Goal: Task Accomplishment & Management: Manage account settings

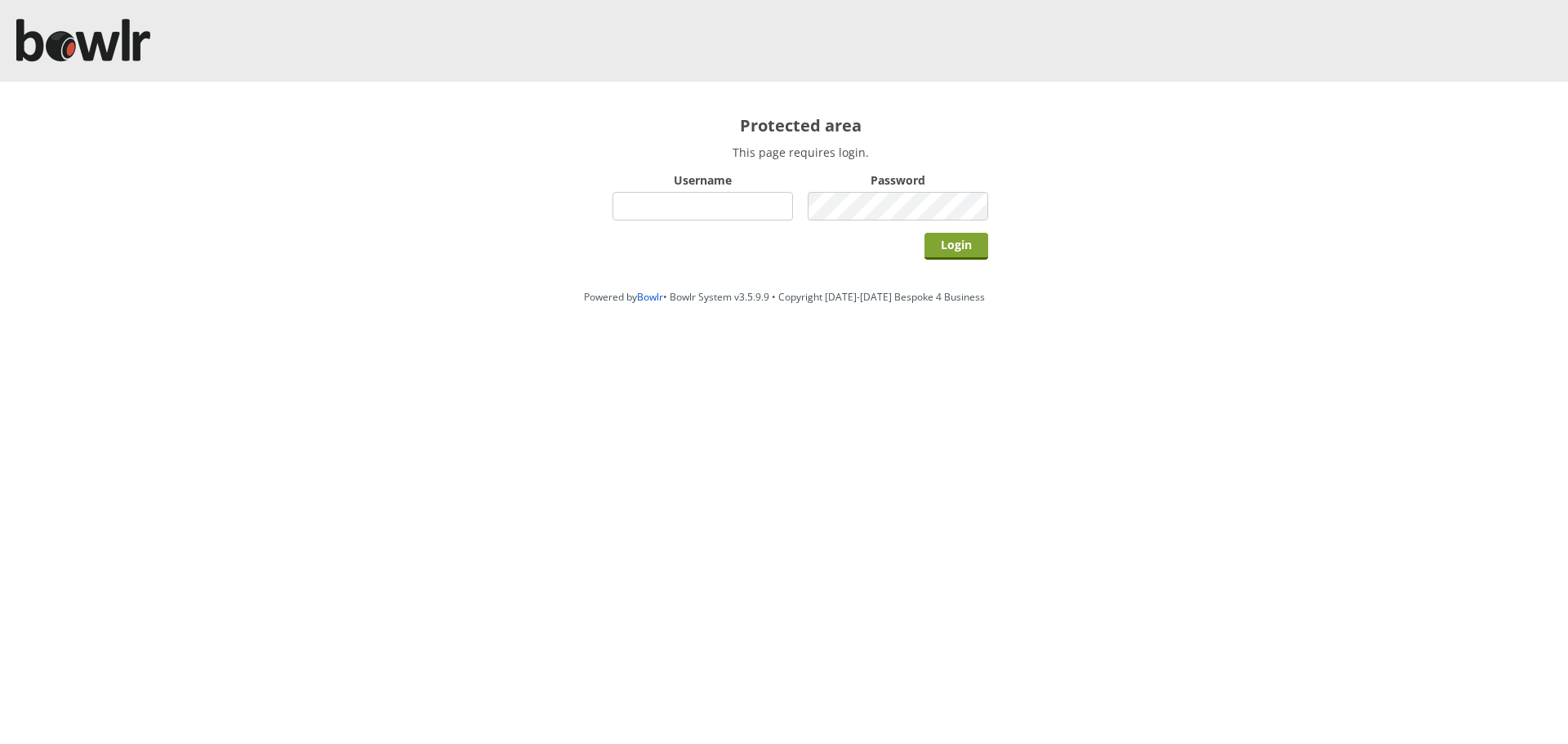
type input "hornseaindoorbowlsclub"
click at [948, 242] on input "Login" at bounding box center [957, 246] width 64 height 27
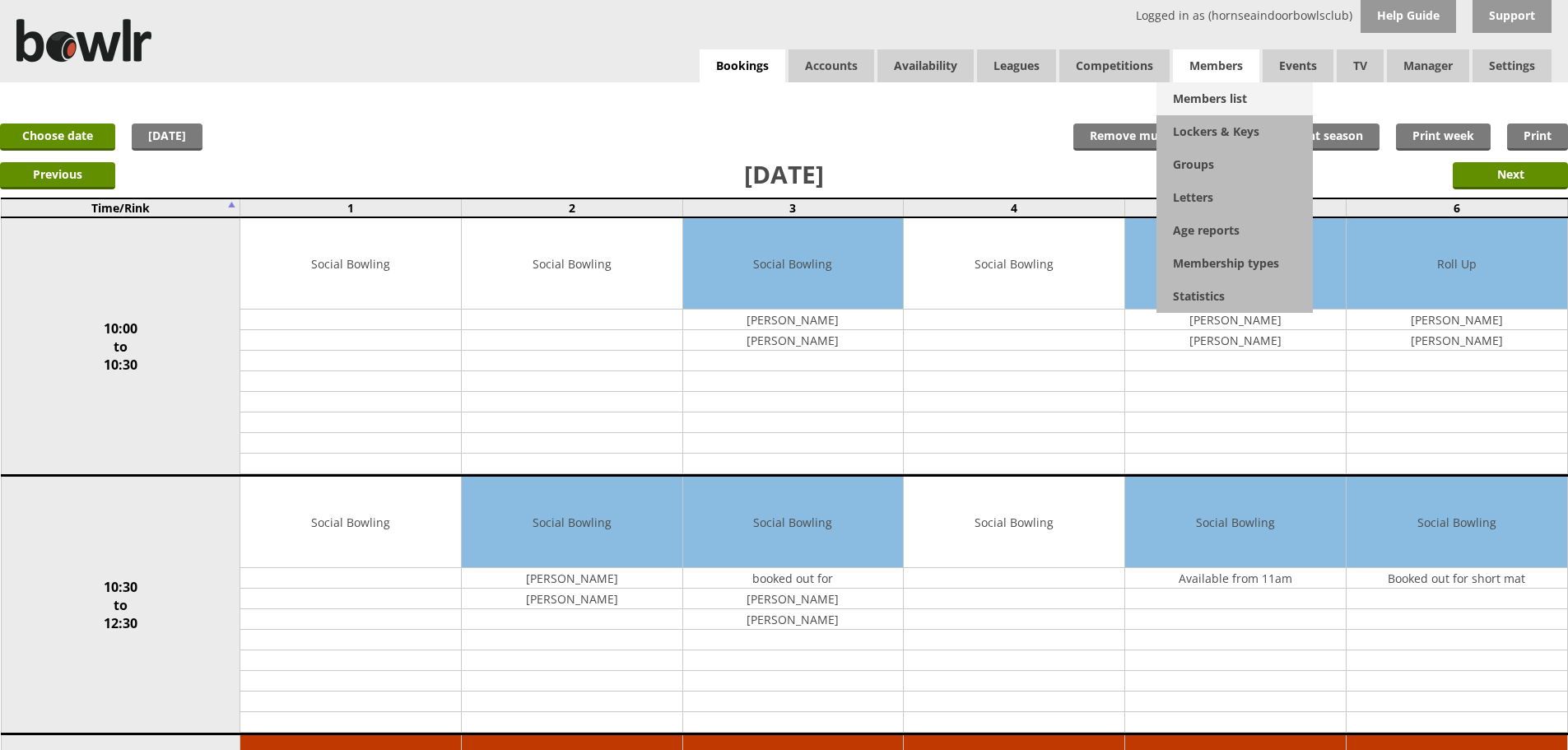
click at [1220, 99] on link "Members list" at bounding box center [1234, 99] width 157 height 33
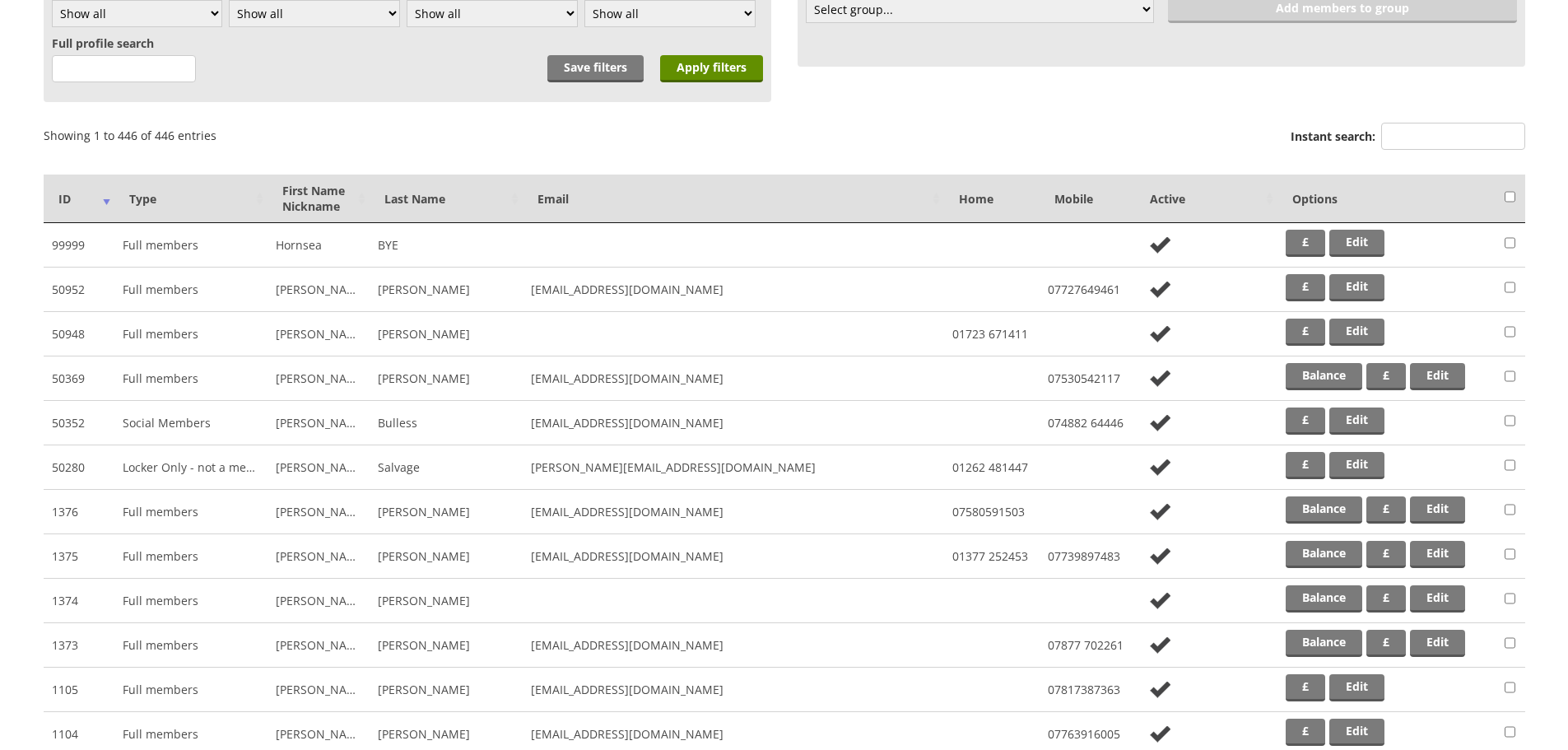
scroll to position [327, 0]
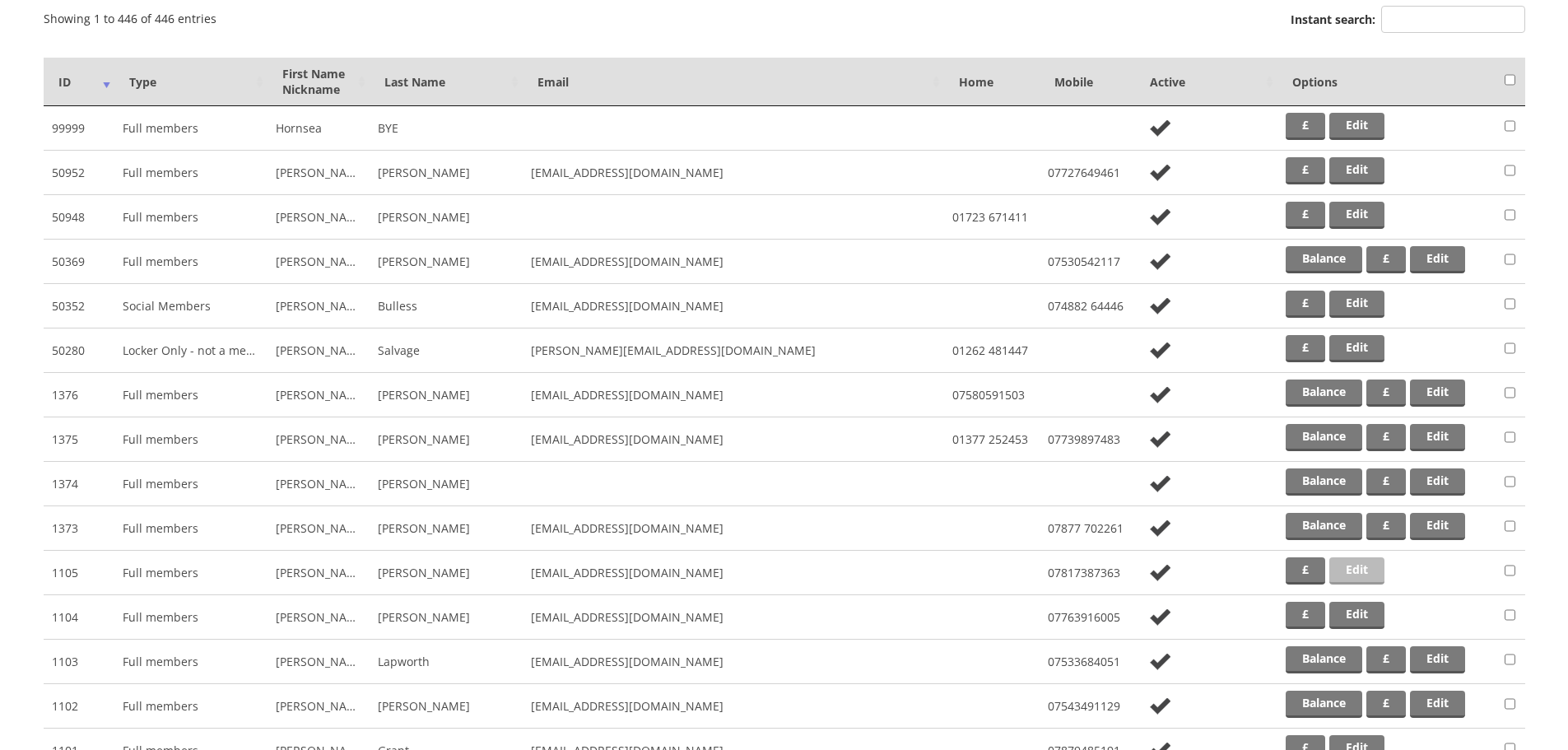
click at [1366, 570] on link "Edit" at bounding box center [1356, 571] width 55 height 27
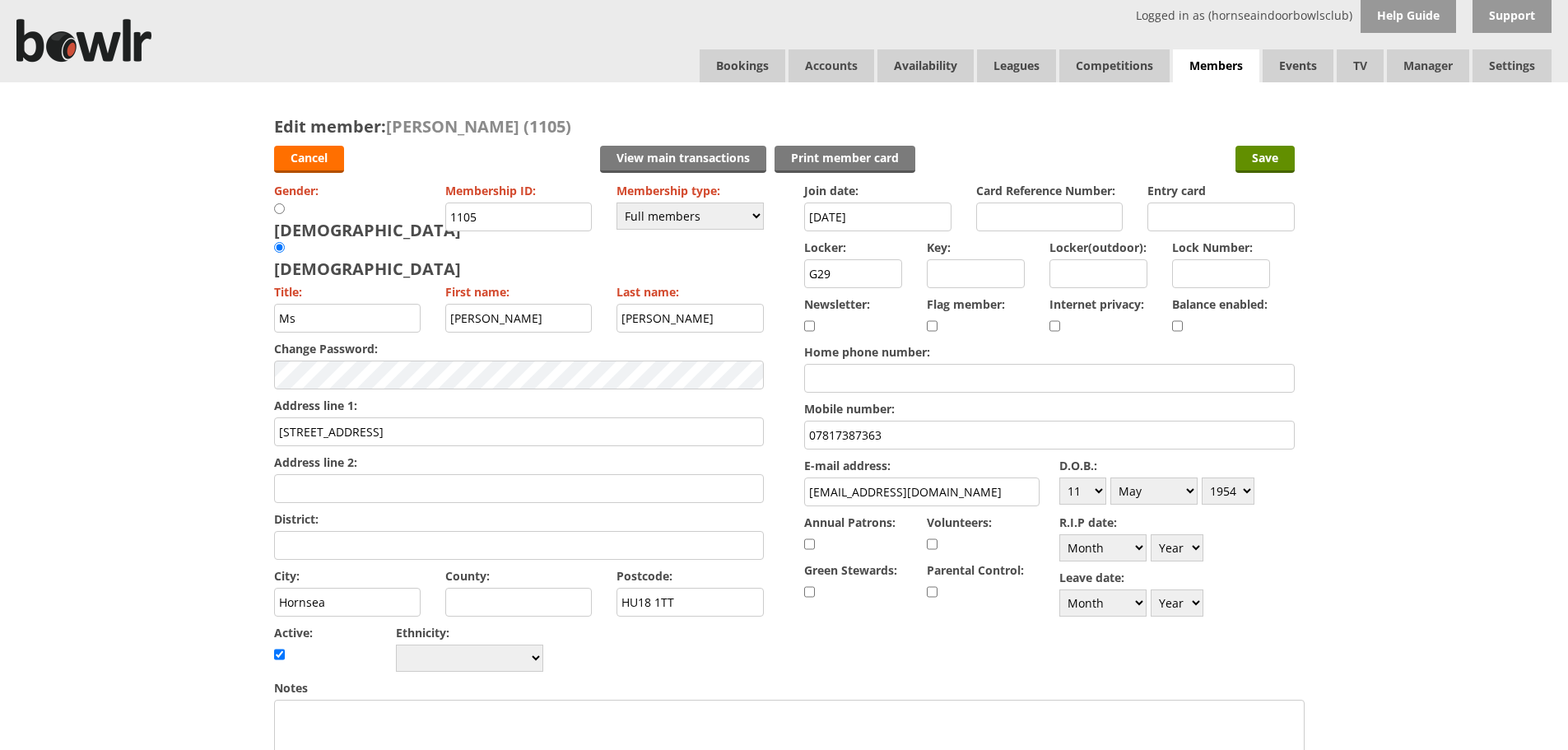
click at [1177, 324] on input "checkbox" at bounding box center [1177, 325] width 11 height 19
checkbox input "true"
click at [1270, 161] on input "Save" at bounding box center [1265, 159] width 59 height 27
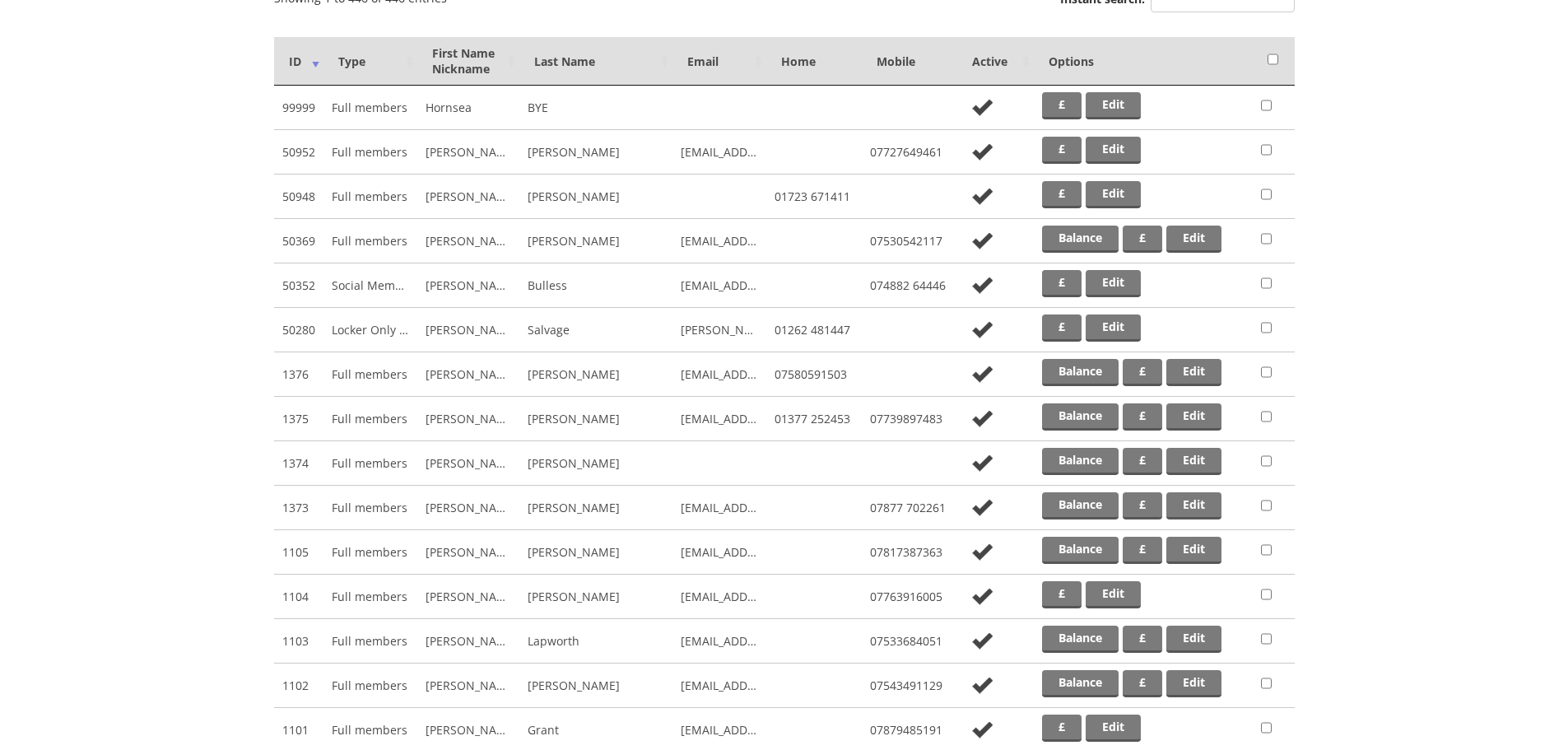
scroll to position [561, 0]
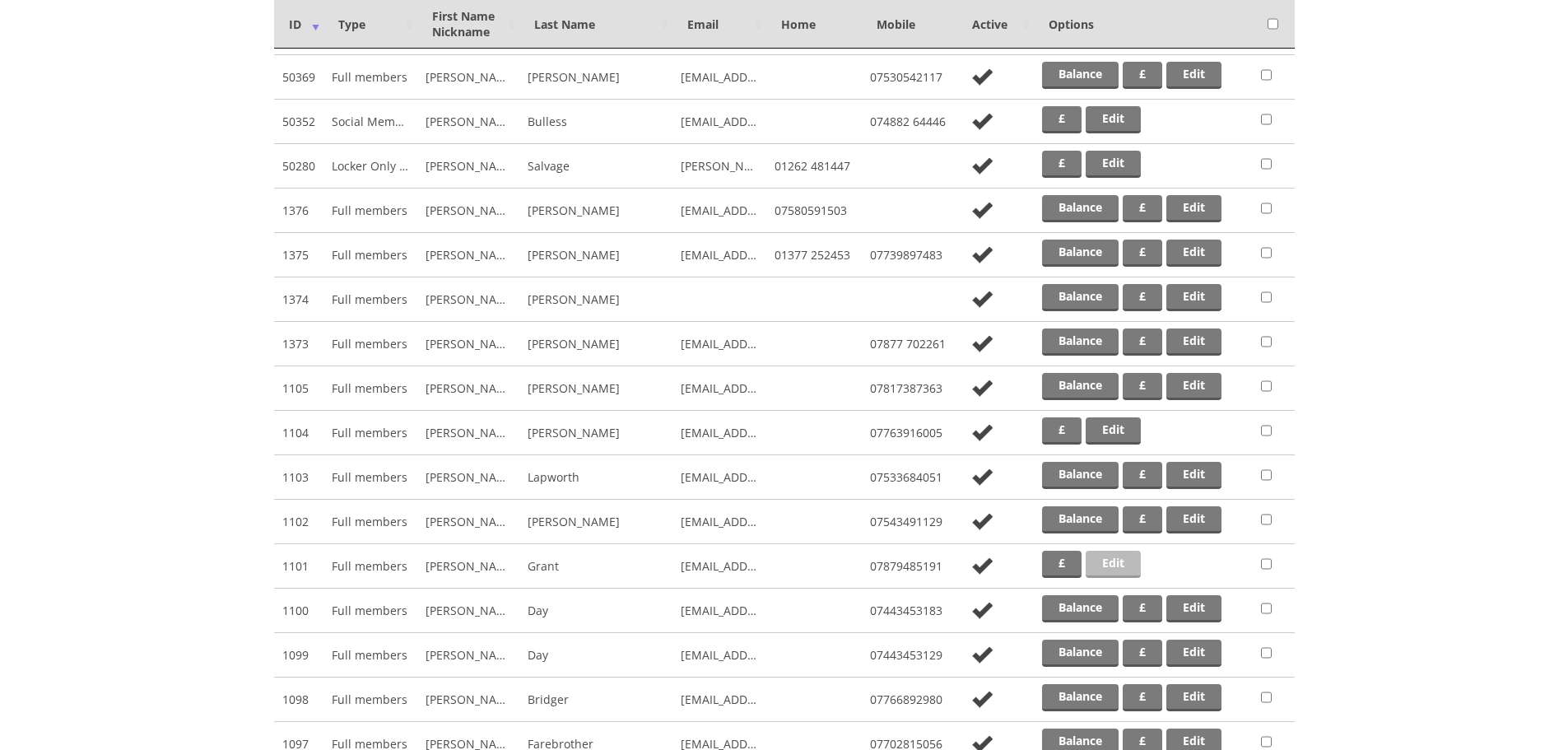
click at [1110, 564] on link "Edit" at bounding box center [1112, 564] width 55 height 27
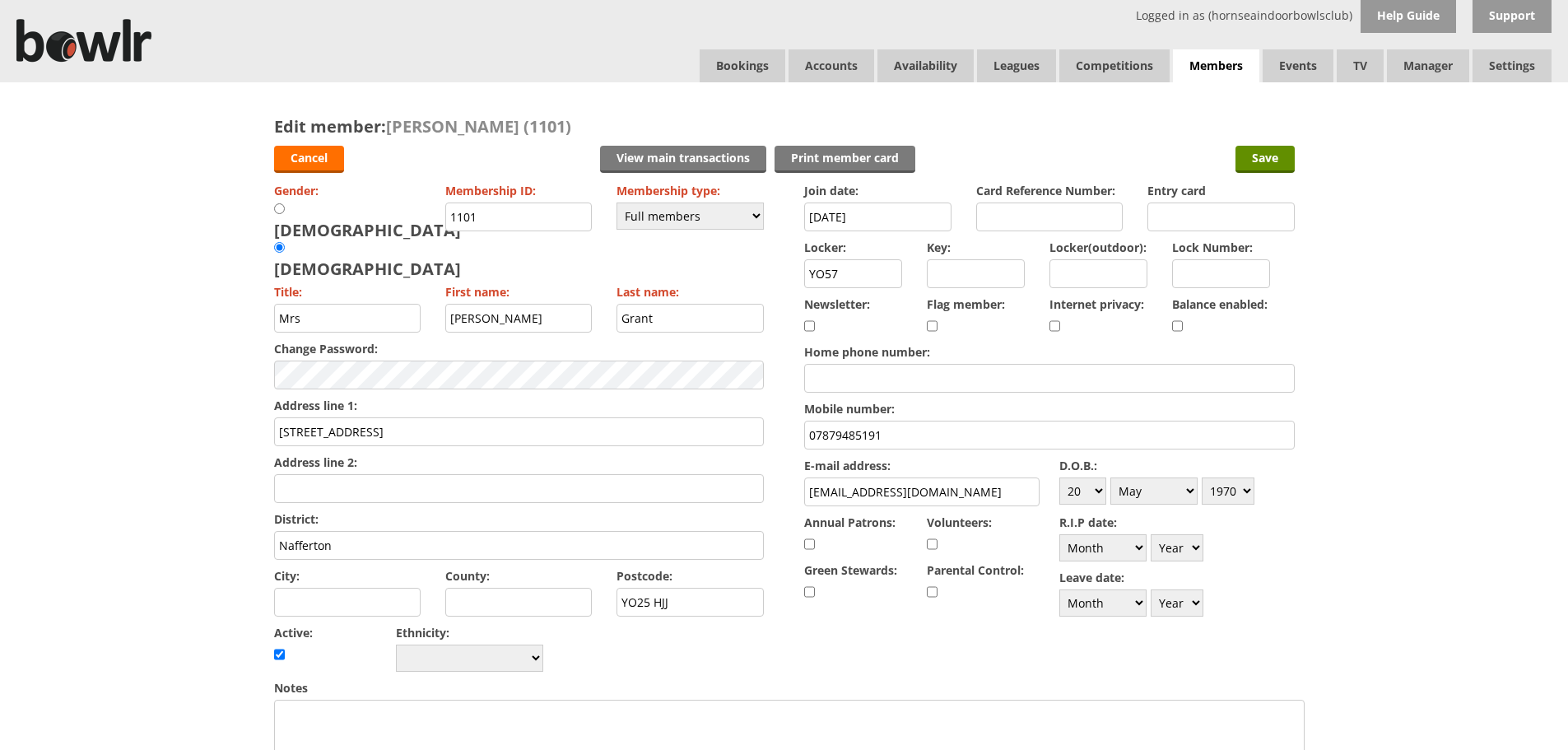
drag, startPoint x: 1178, startPoint y: 325, endPoint x: 1205, endPoint y: 292, distance: 42.6
click at [1185, 313] on div "Balance enabled:" at bounding box center [1234, 316] width 123 height 48
click at [1177, 329] on input "checkbox" at bounding box center [1177, 325] width 11 height 19
checkbox input "true"
click at [1257, 157] on input "Save" at bounding box center [1265, 159] width 59 height 27
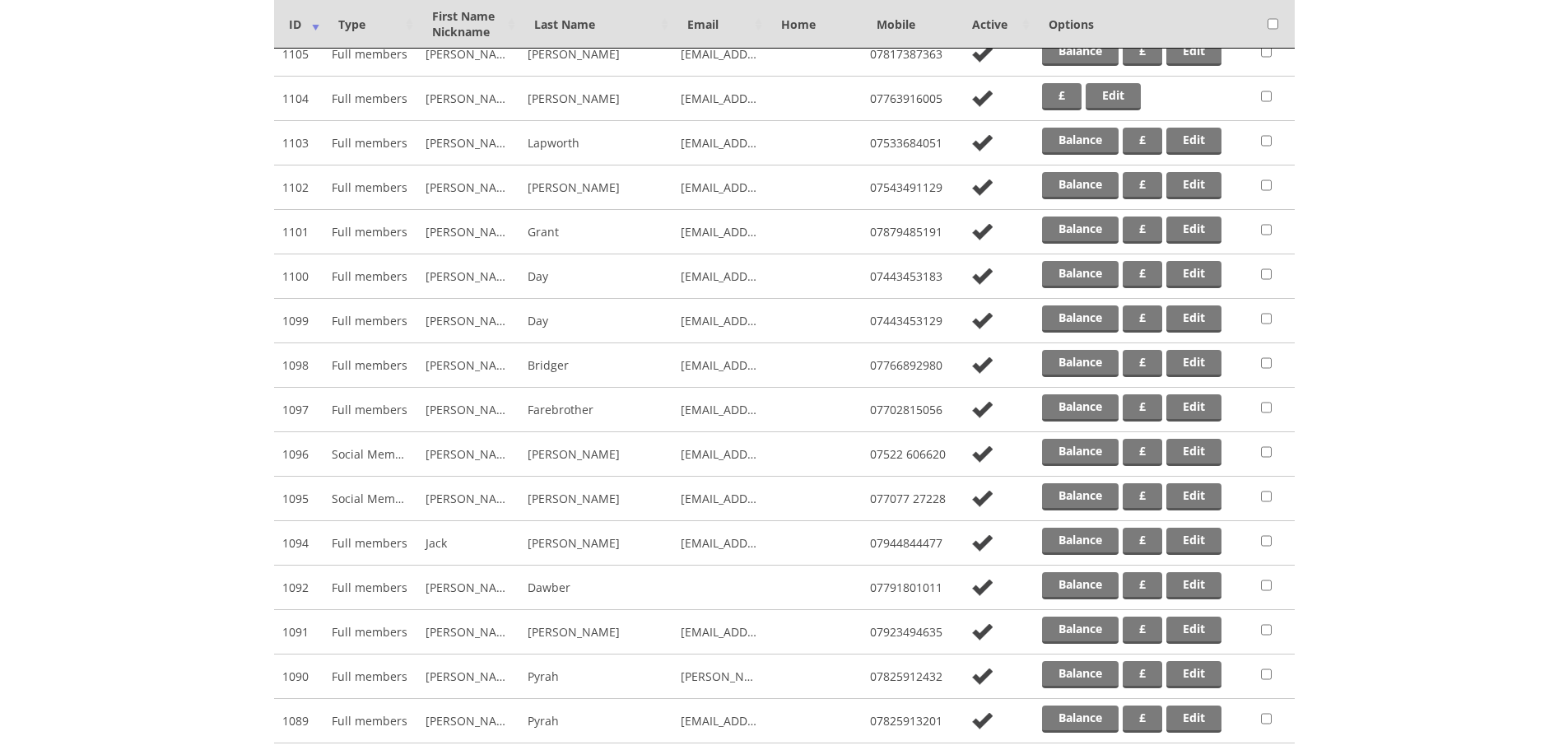
scroll to position [801, 0]
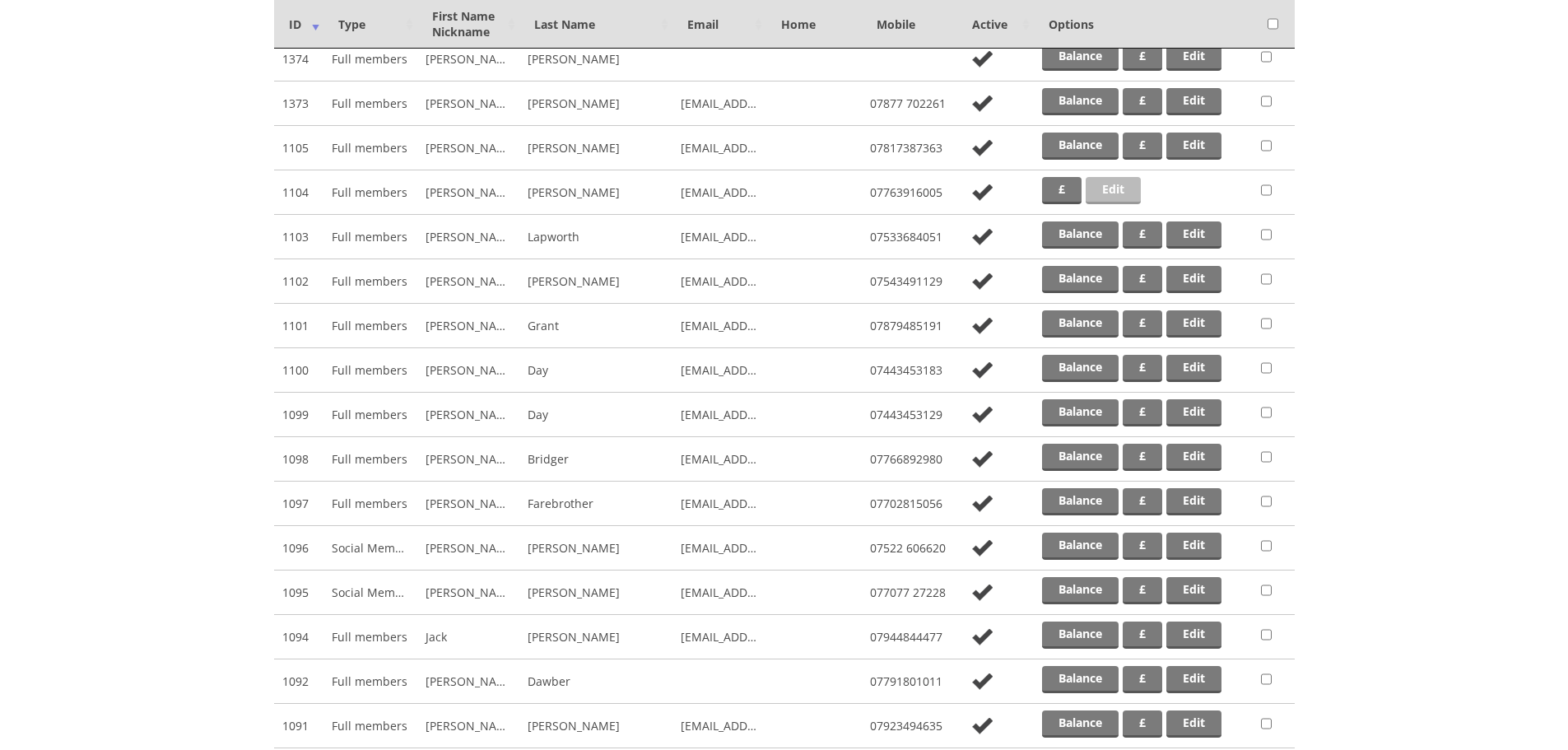
click at [1116, 194] on link "Edit" at bounding box center [1112, 190] width 55 height 27
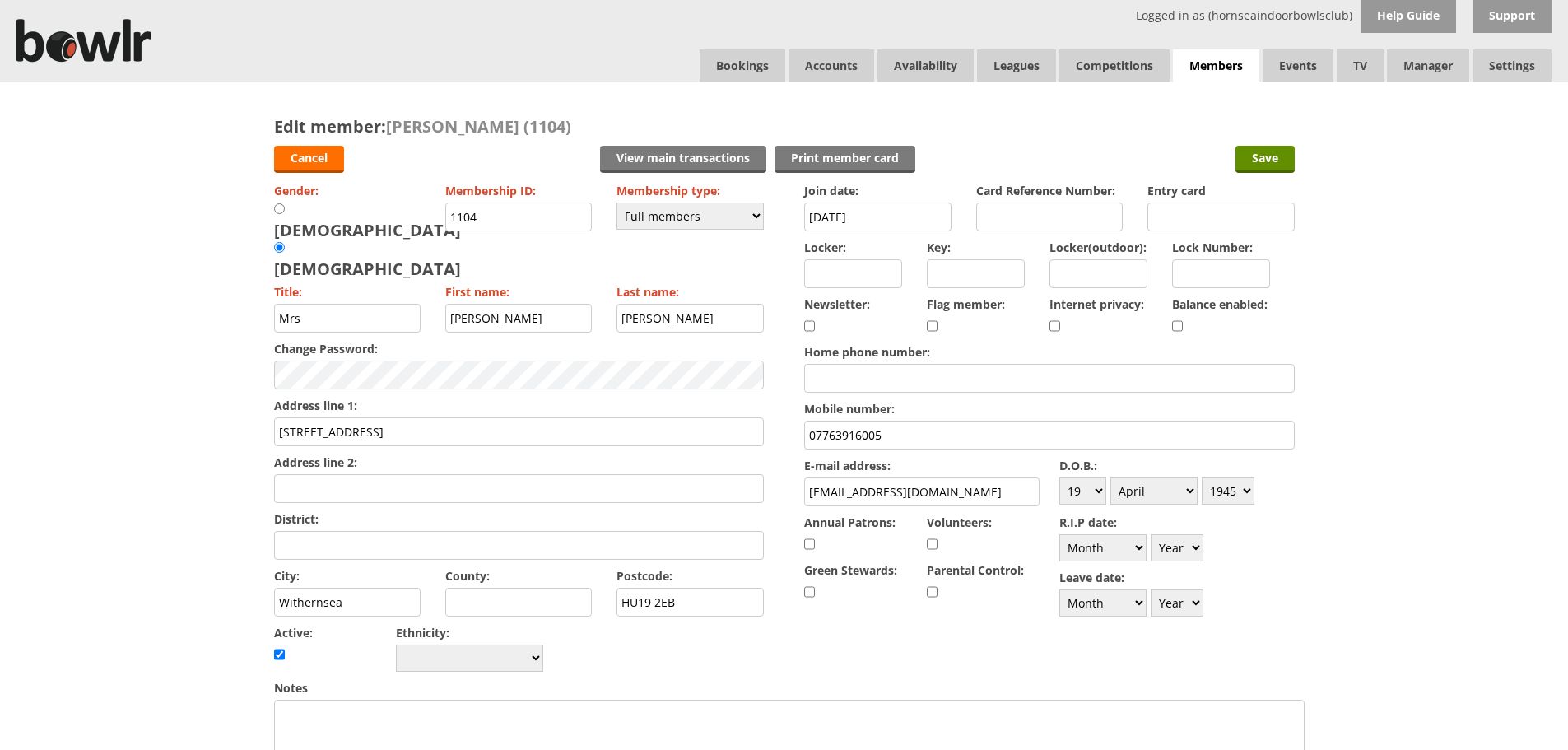
click at [1176, 324] on input "checkbox" at bounding box center [1177, 325] width 11 height 19
checkbox input "true"
click at [1260, 155] on input "Save" at bounding box center [1265, 159] width 59 height 27
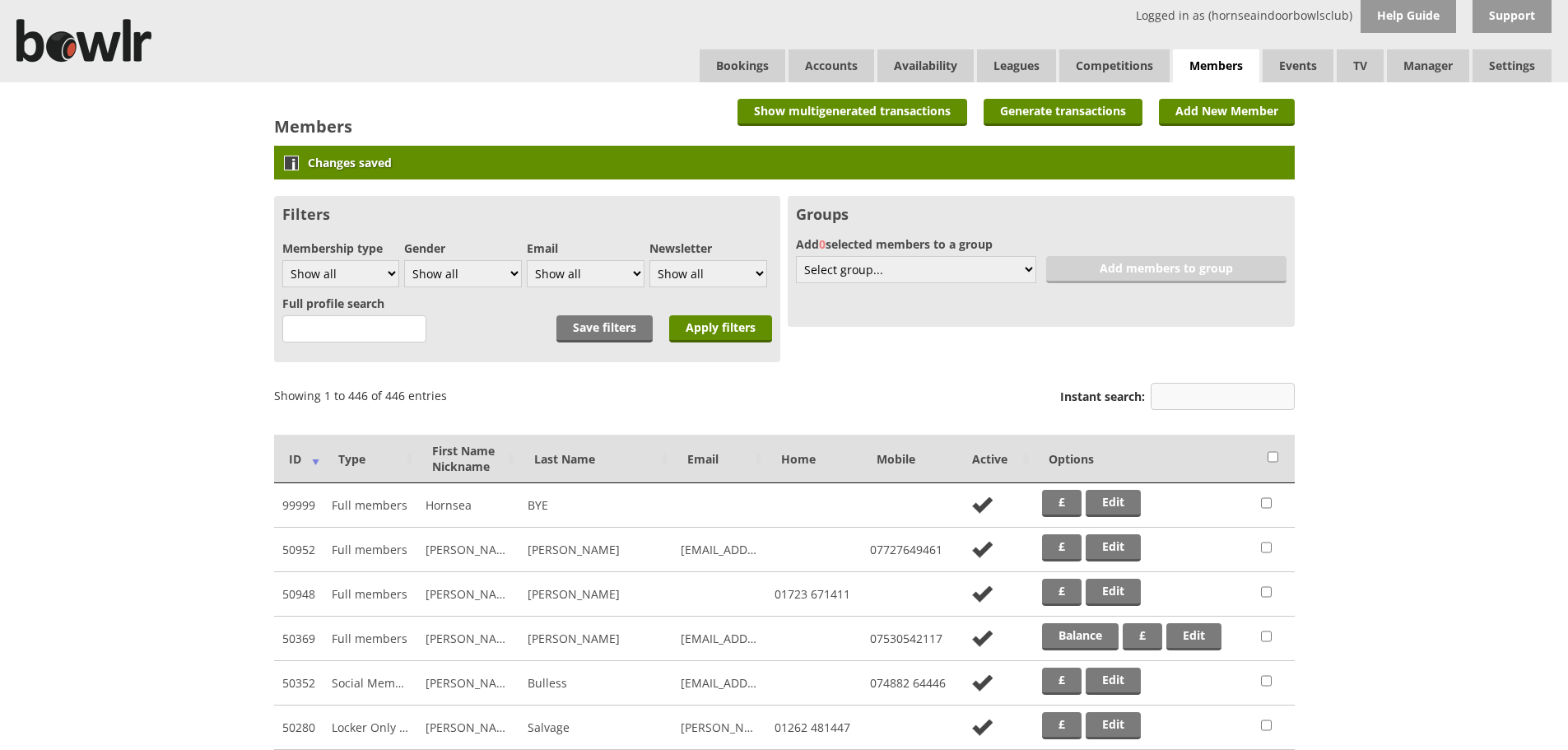
drag, startPoint x: 1244, startPoint y: 404, endPoint x: 1239, endPoint y: 396, distance: 9.4
click at [1244, 404] on input "Instant search:" at bounding box center [1222, 396] width 144 height 27
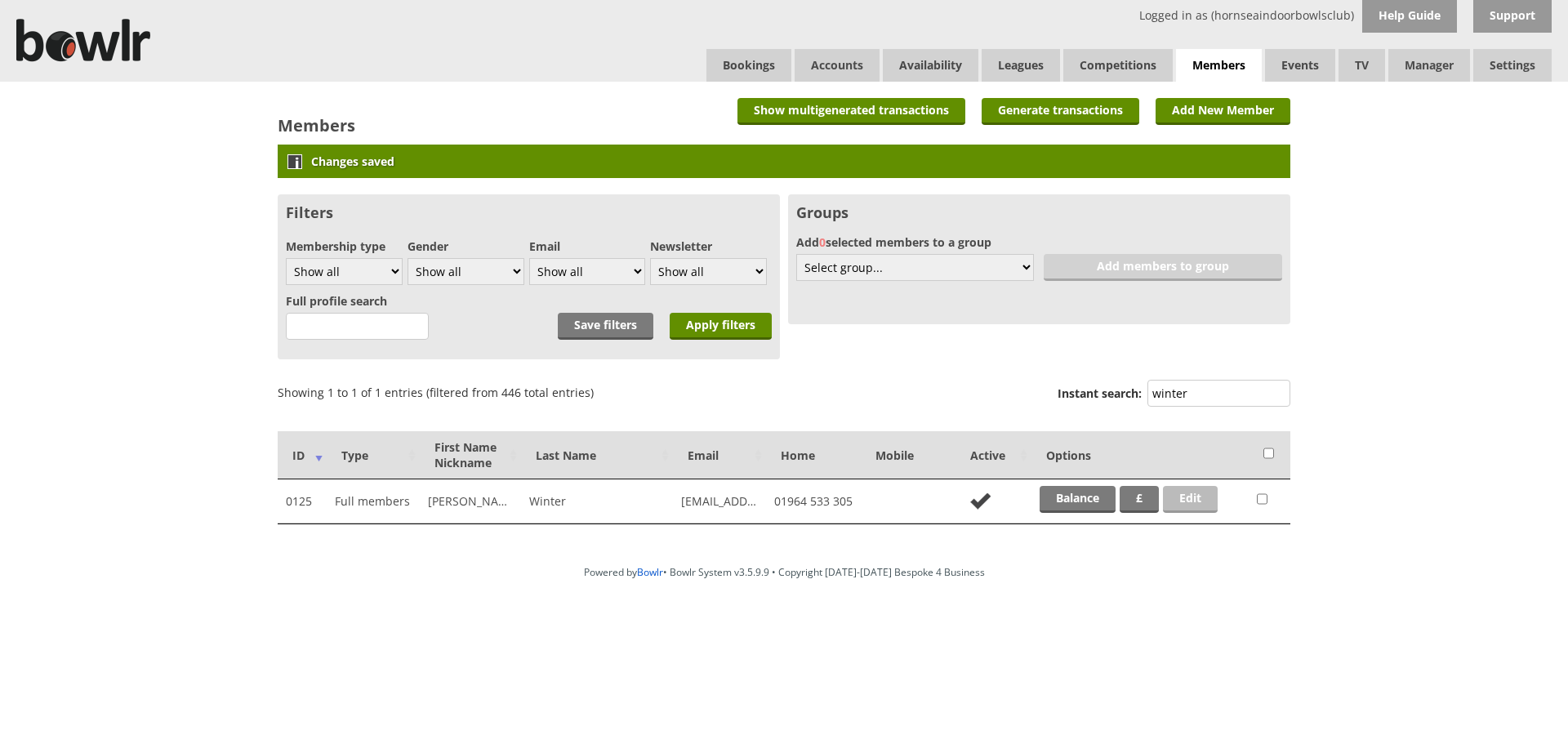
type input "winter"
click at [1187, 497] on link "Edit" at bounding box center [1190, 499] width 54 height 27
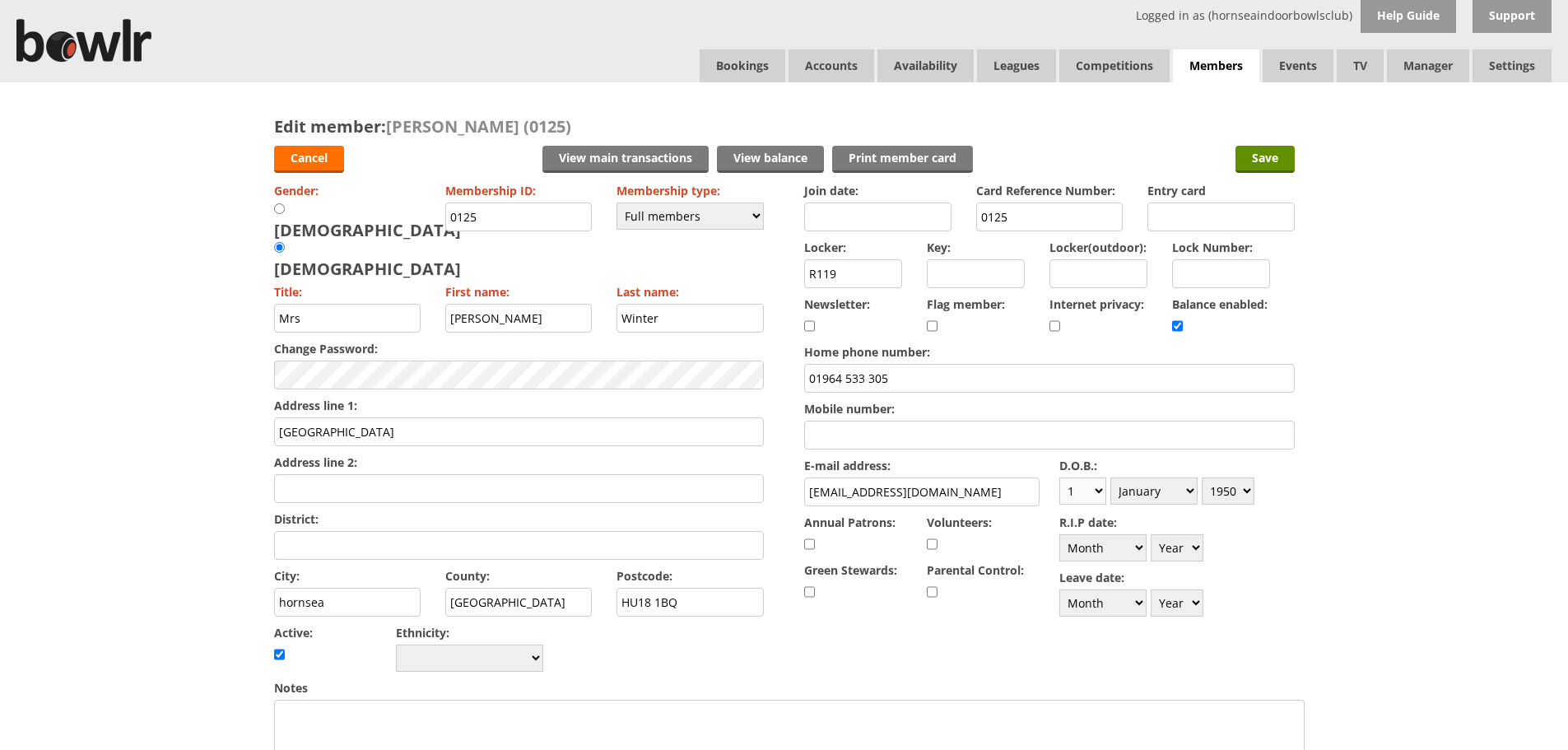
click at [1097, 492] on select "Day 1 2 3 4 5 6 7 8 9 10 11 12 13 14 15 16 17 18 19 20 21 22 23 24 25 26 27 28 …" at bounding box center [1083, 490] width 47 height 27
select select "28"
click at [1059, 477] on select "Day 1 2 3 4 5 6 7 8 9 10 11 12 13 14 15 16 17 18 19 20 21 22 23 24 25 26 27 28 …" at bounding box center [1083, 490] width 47 height 27
click at [1189, 488] on select "Month January February March April May June July August September October Novem…" at bounding box center [1154, 490] width 88 height 27
select select "4"
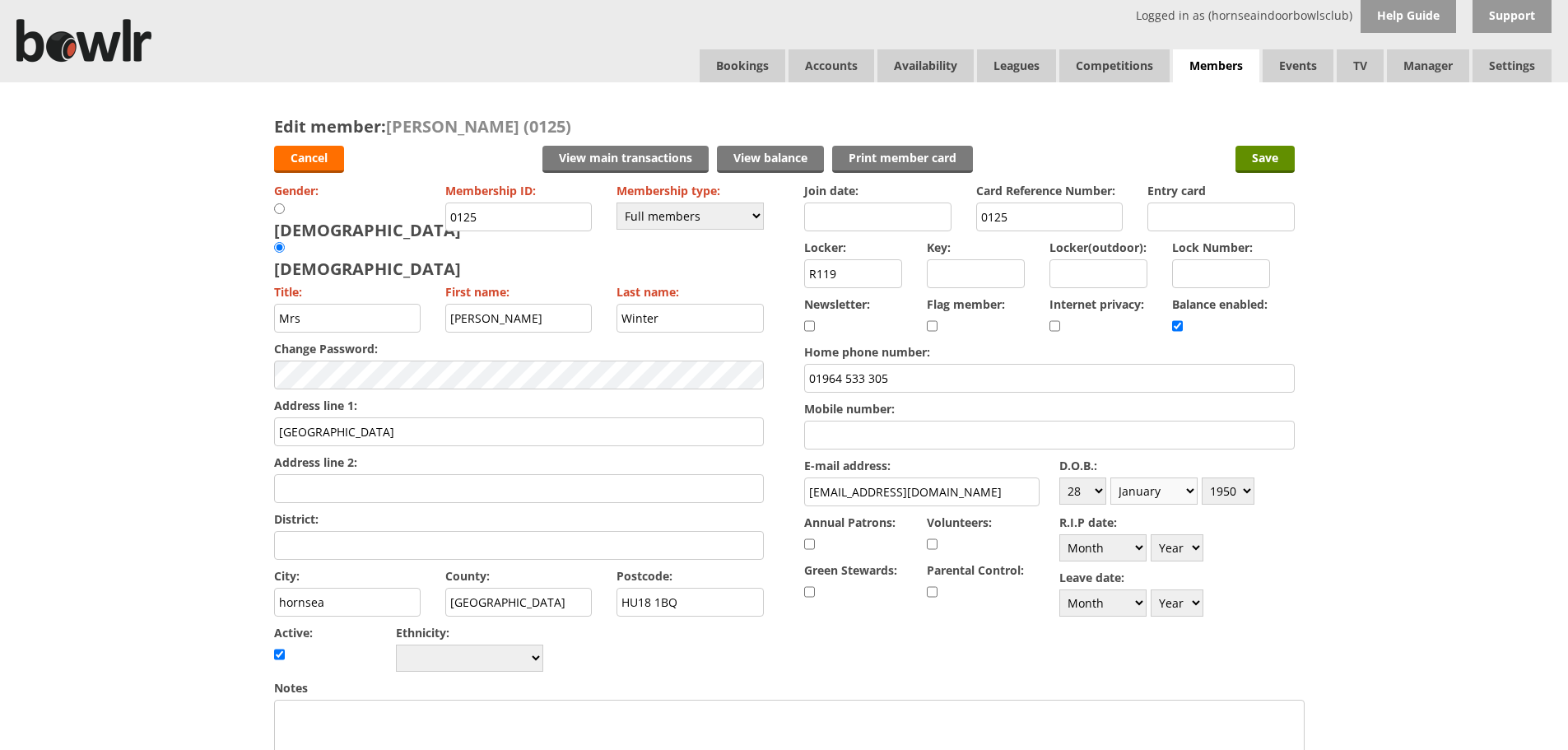
click at [1110, 477] on select "Month January February March April May June July August September October Novem…" at bounding box center [1154, 490] width 88 height 27
click at [1243, 489] on select "Year [DATE] 1901 1902 1903 1904 1905 1906 1907 1908 1909 1910 1911 1912 1913 19…" at bounding box center [1228, 490] width 53 height 27
select select "1943"
click at [1201, 477] on select "Year [DATE] 1901 1902 1903 1904 1905 1906 1907 1908 1909 1910 1911 1912 1913 19…" at bounding box center [1228, 490] width 53 height 27
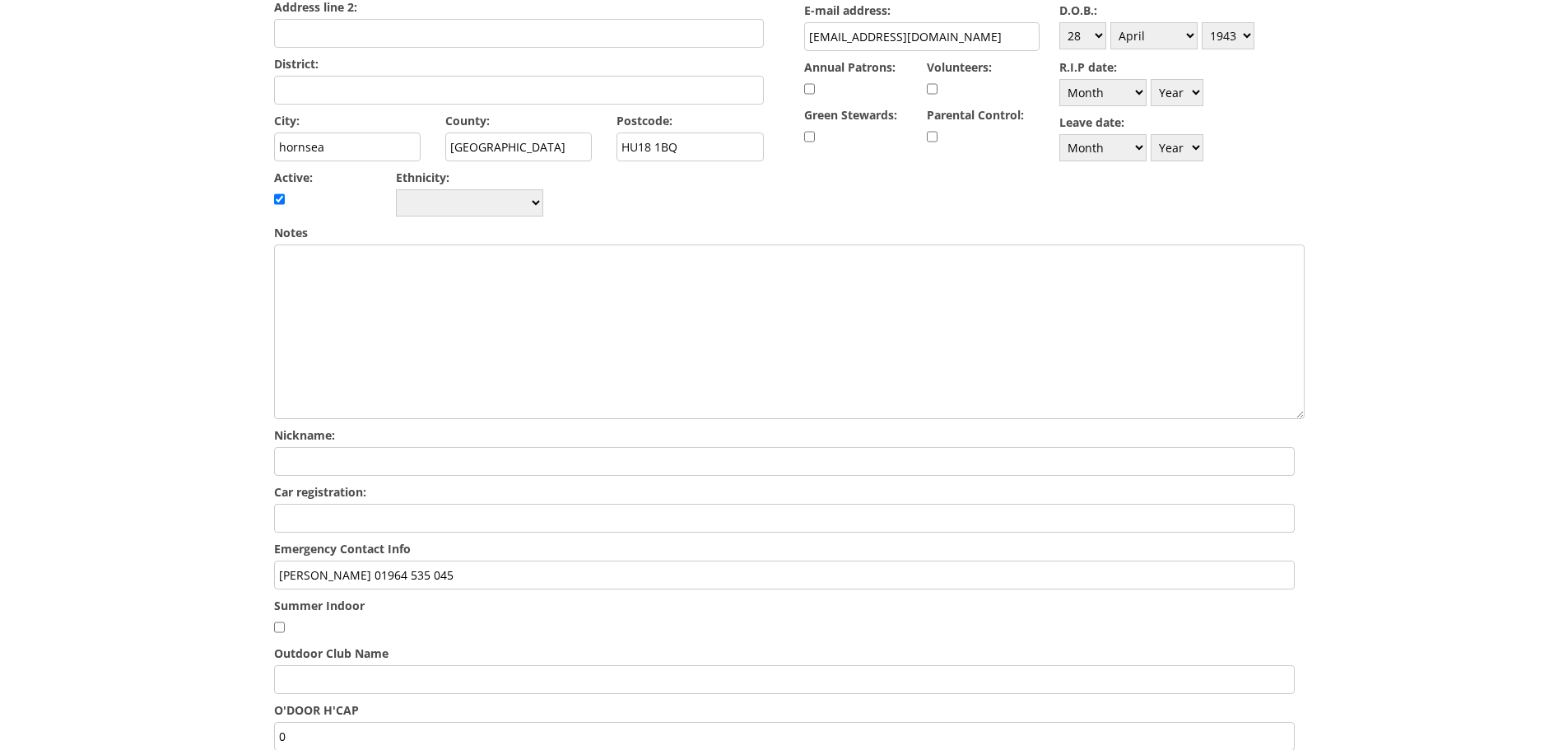
scroll to position [465, 0]
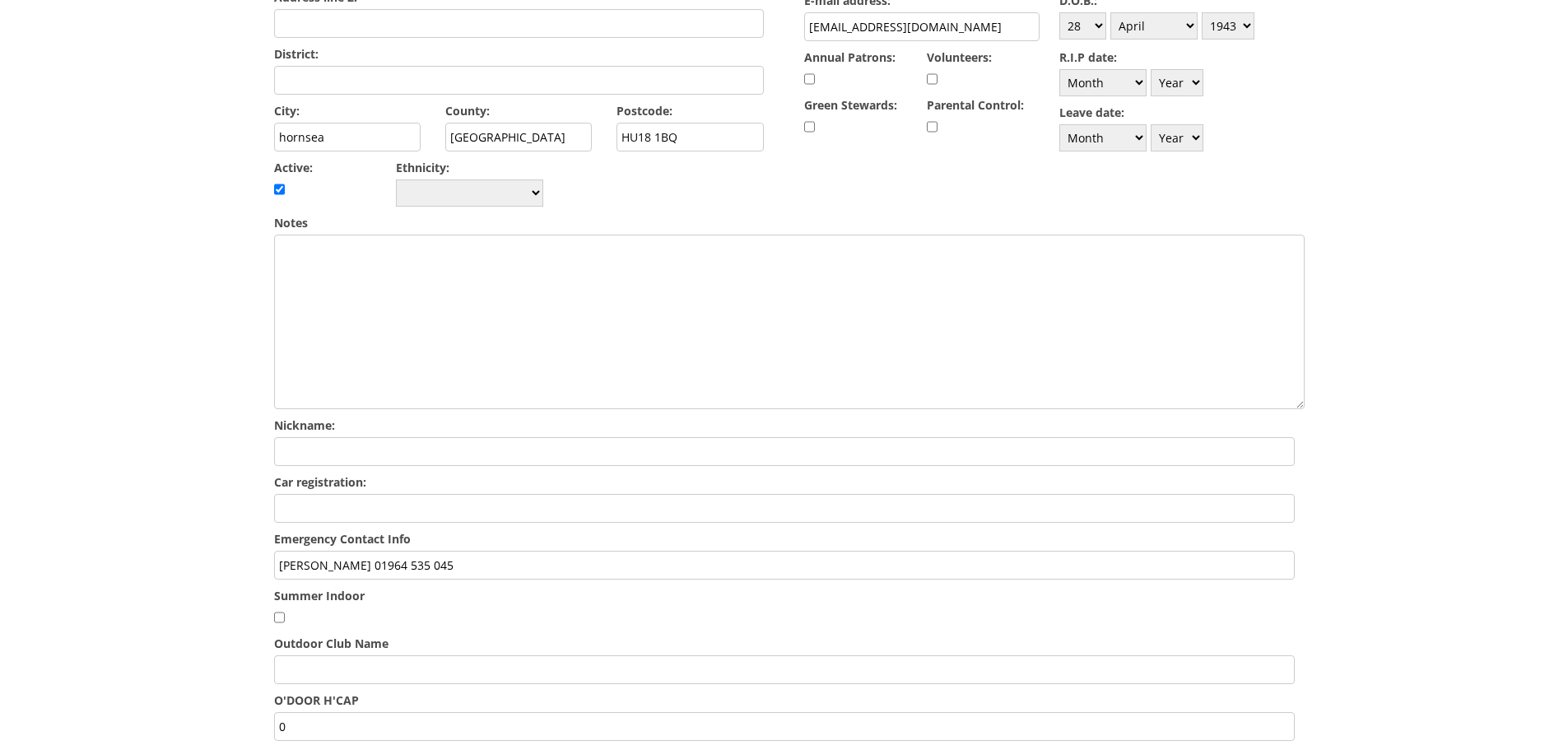
drag, startPoint x: 438, startPoint y: 525, endPoint x: 200, endPoint y: 505, distance: 238.8
click at [200, 505] on div "Edit member: [PERSON_NAME] (0125) Cancel View main transactions View balance Pr…" at bounding box center [784, 254] width 1568 height 1275
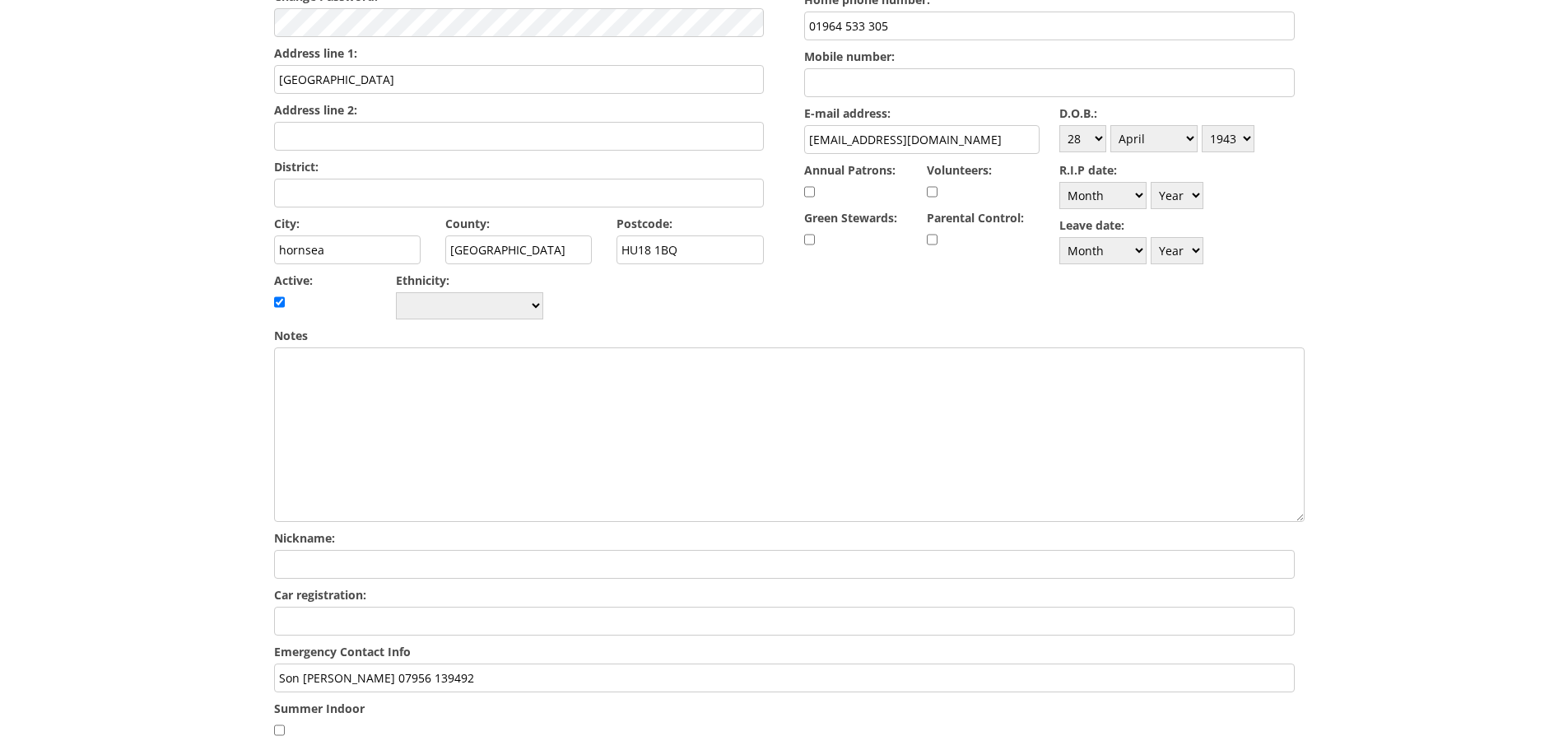
scroll to position [0, 0]
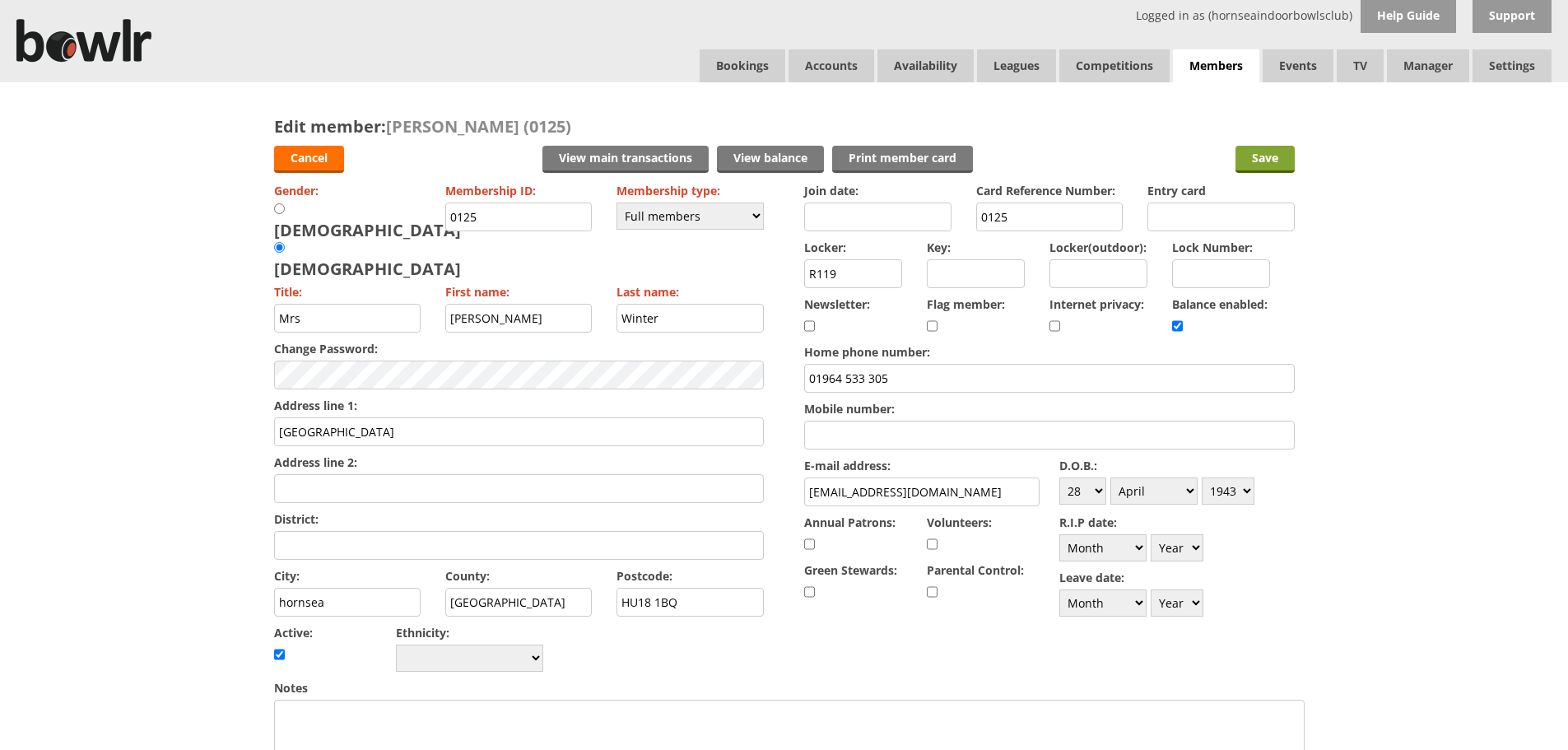
type input "Son [PERSON_NAME] 07956 139492"
drag, startPoint x: 1260, startPoint y: 158, endPoint x: 1110, endPoint y: 147, distance: 150.4
click at [1258, 158] on input "Save" at bounding box center [1265, 159] width 59 height 27
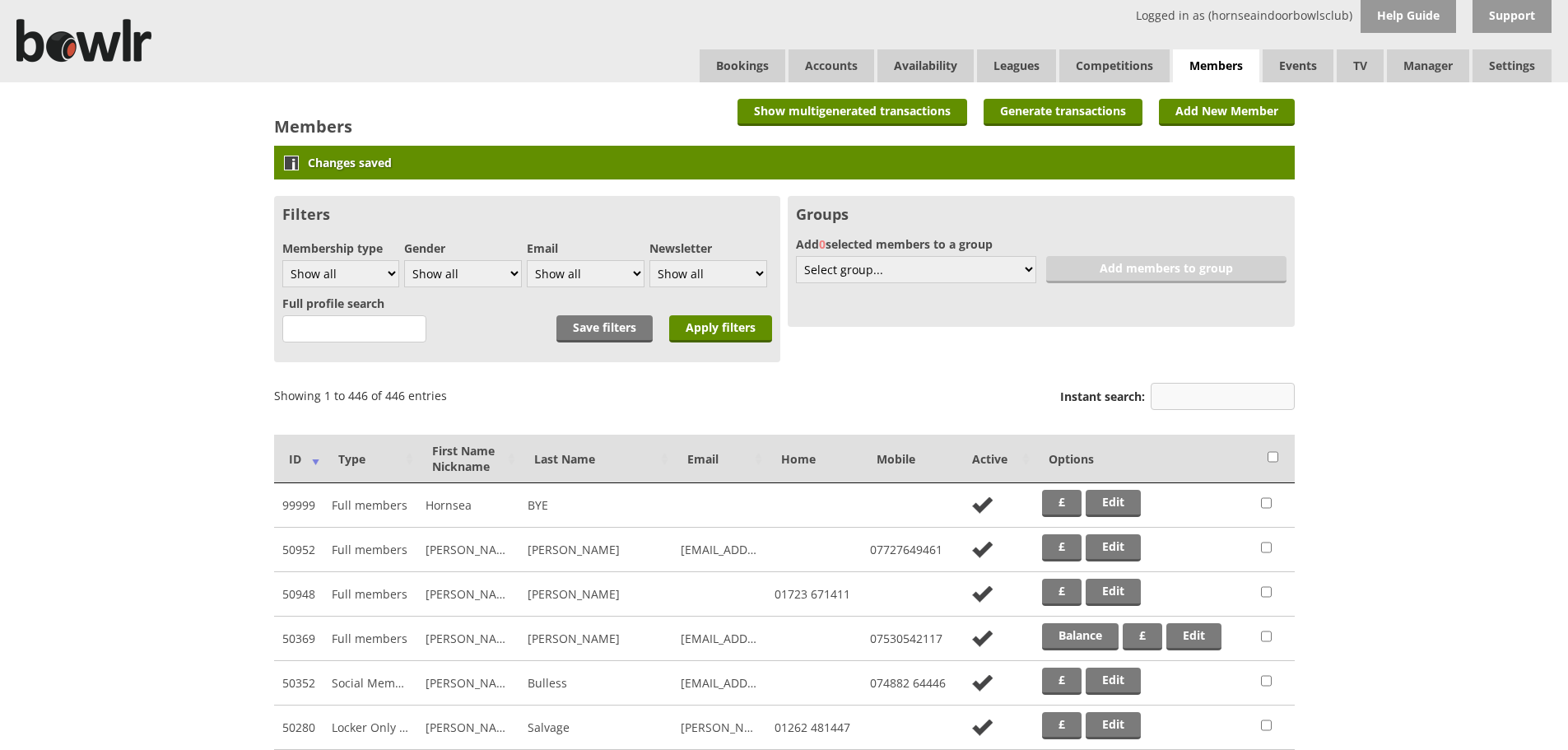
click at [1271, 404] on input "Instant search:" at bounding box center [1222, 396] width 144 height 27
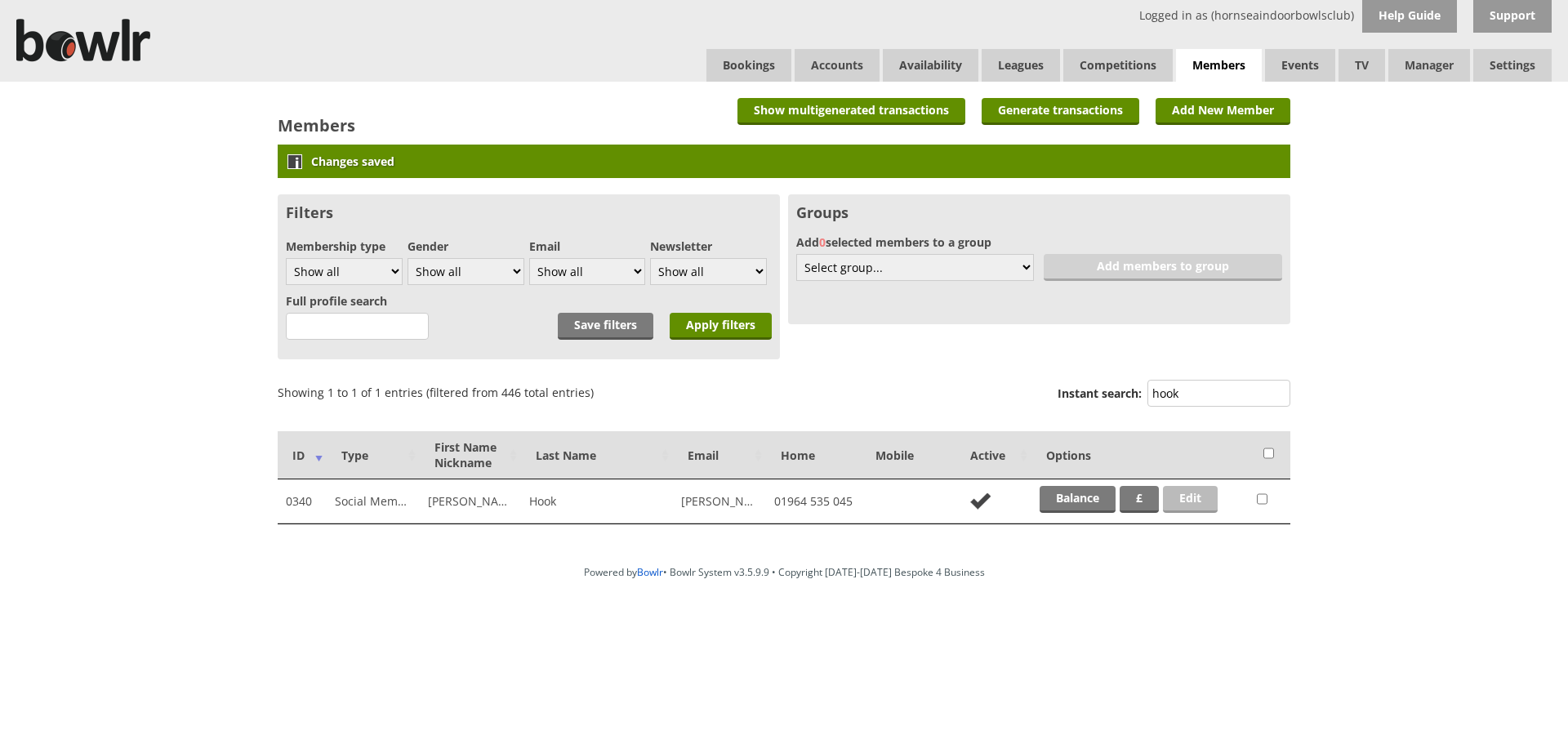
type input "hook"
click at [1205, 495] on link "Edit" at bounding box center [1190, 499] width 54 height 27
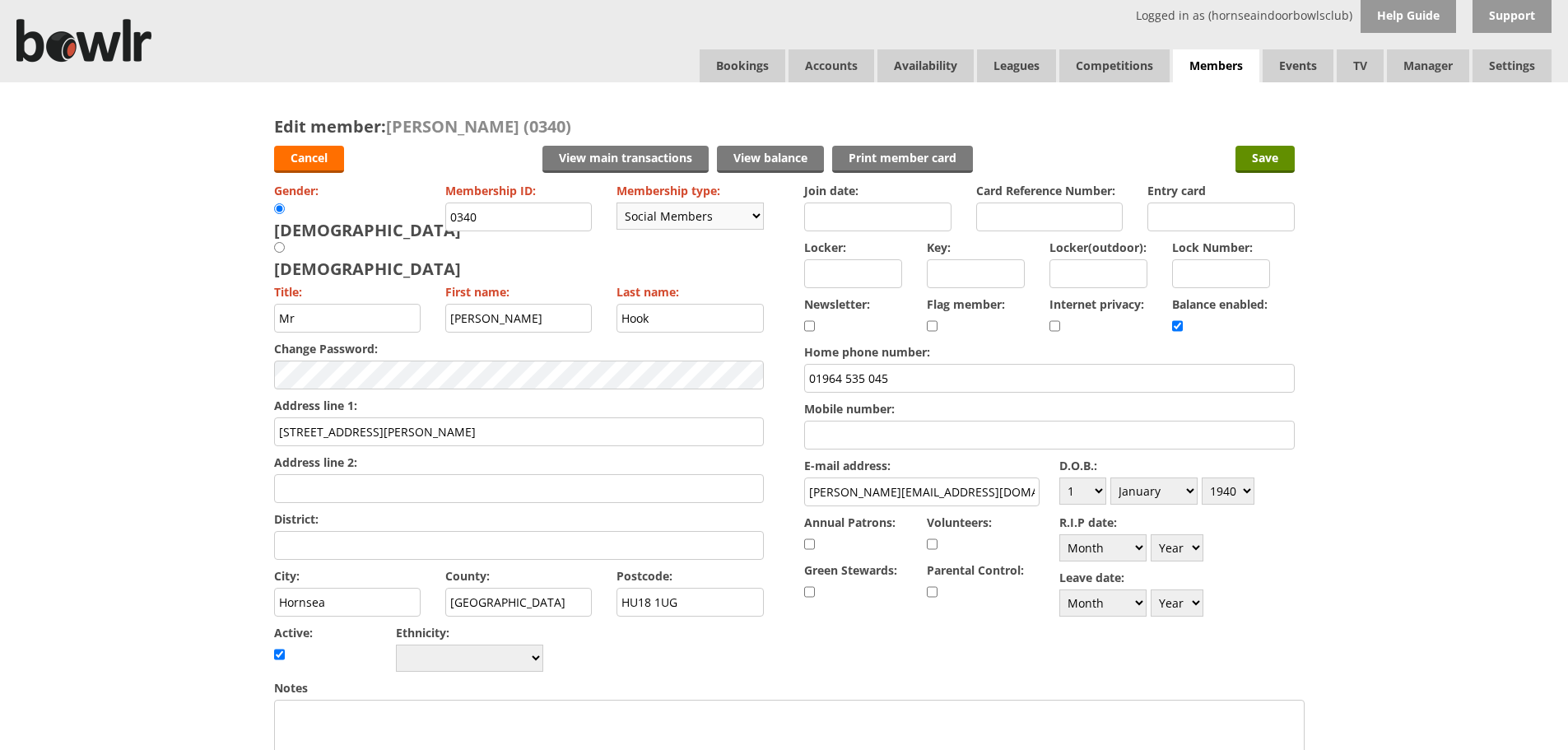
click at [757, 215] on select "Please choose Full members Rollabowl Juniors Social Members Student Pending Lef…" at bounding box center [690, 216] width 147 height 27
select select "8"
click at [617, 202] on select "Please choose Full members Rollabowl Juniors Social Members Student Pending Lef…" at bounding box center [690, 216] width 147 height 27
checkbox input "false"
click at [1271, 161] on input "Save" at bounding box center [1265, 159] width 59 height 27
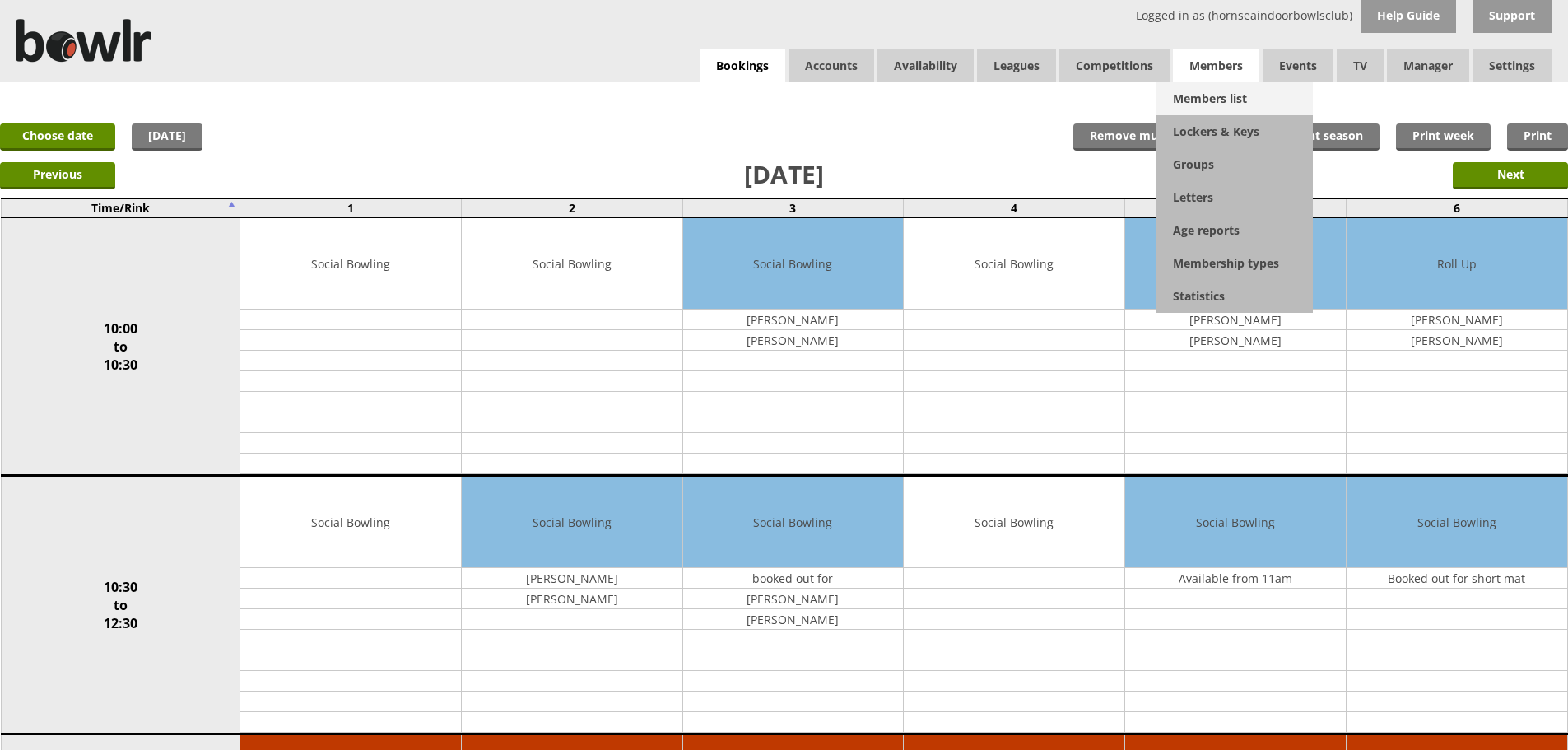
click at [1200, 101] on link "Members list" at bounding box center [1234, 99] width 157 height 33
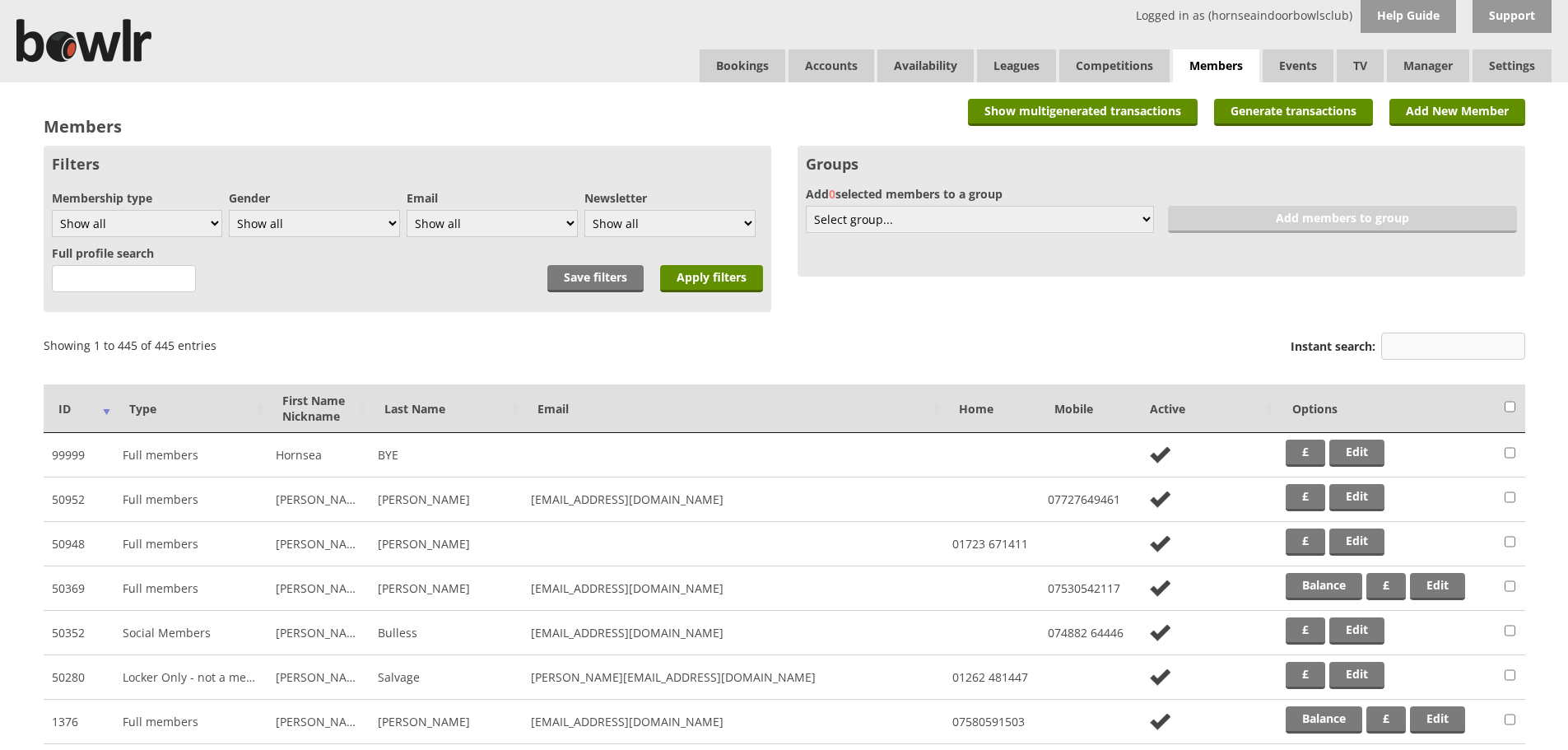
click at [1455, 350] on input "Instant search:" at bounding box center [1453, 346] width 144 height 27
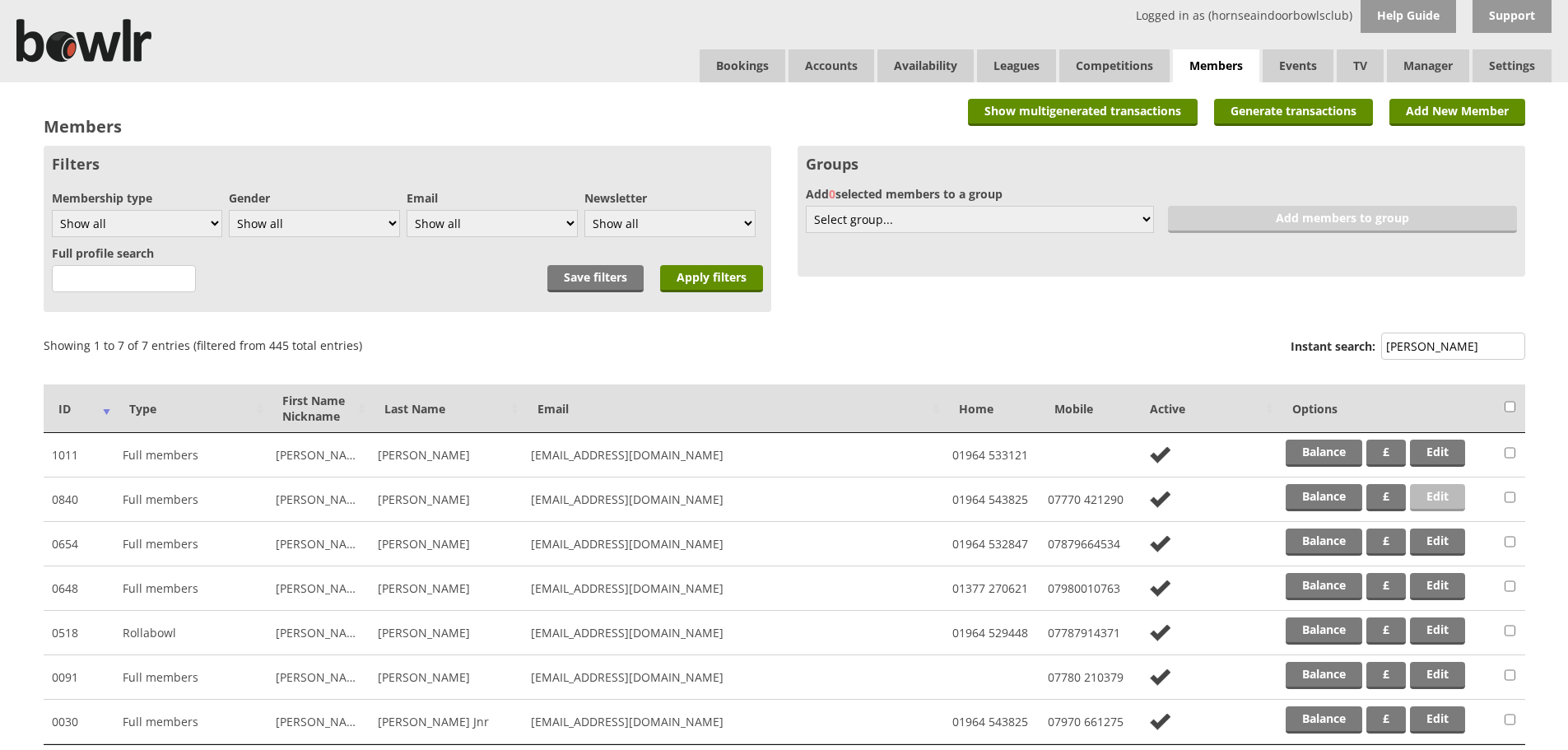
type input "wright"
click at [1432, 498] on link "Edit" at bounding box center [1437, 497] width 55 height 27
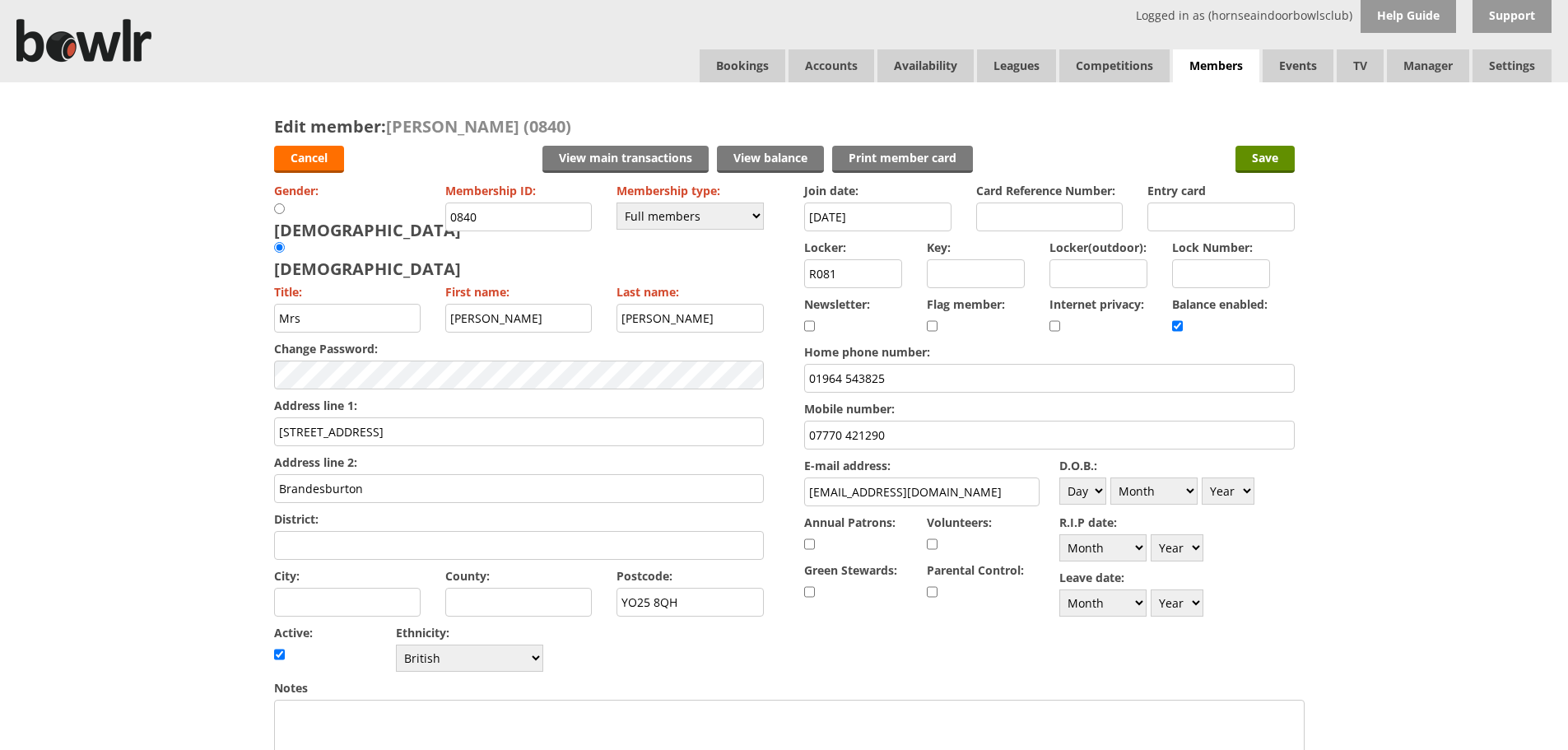
drag, startPoint x: 983, startPoint y: 490, endPoint x: 777, endPoint y: 477, distance: 206.4
click at [777, 477] on form "Cancel View main transactions View balance Print member card Save Gender: Male …" at bounding box center [784, 726] width 1020 height 1179
type input "[EMAIL_ADDRESS][DOMAIN_NAME]"
click at [1098, 488] on select "Day 1 2 3 4 5 6 7 8 9 10 11 12 13 14 15 16 17 18 19 20 21 22 23 24 25 26 27 28 …" at bounding box center [1083, 490] width 47 height 27
select select "8"
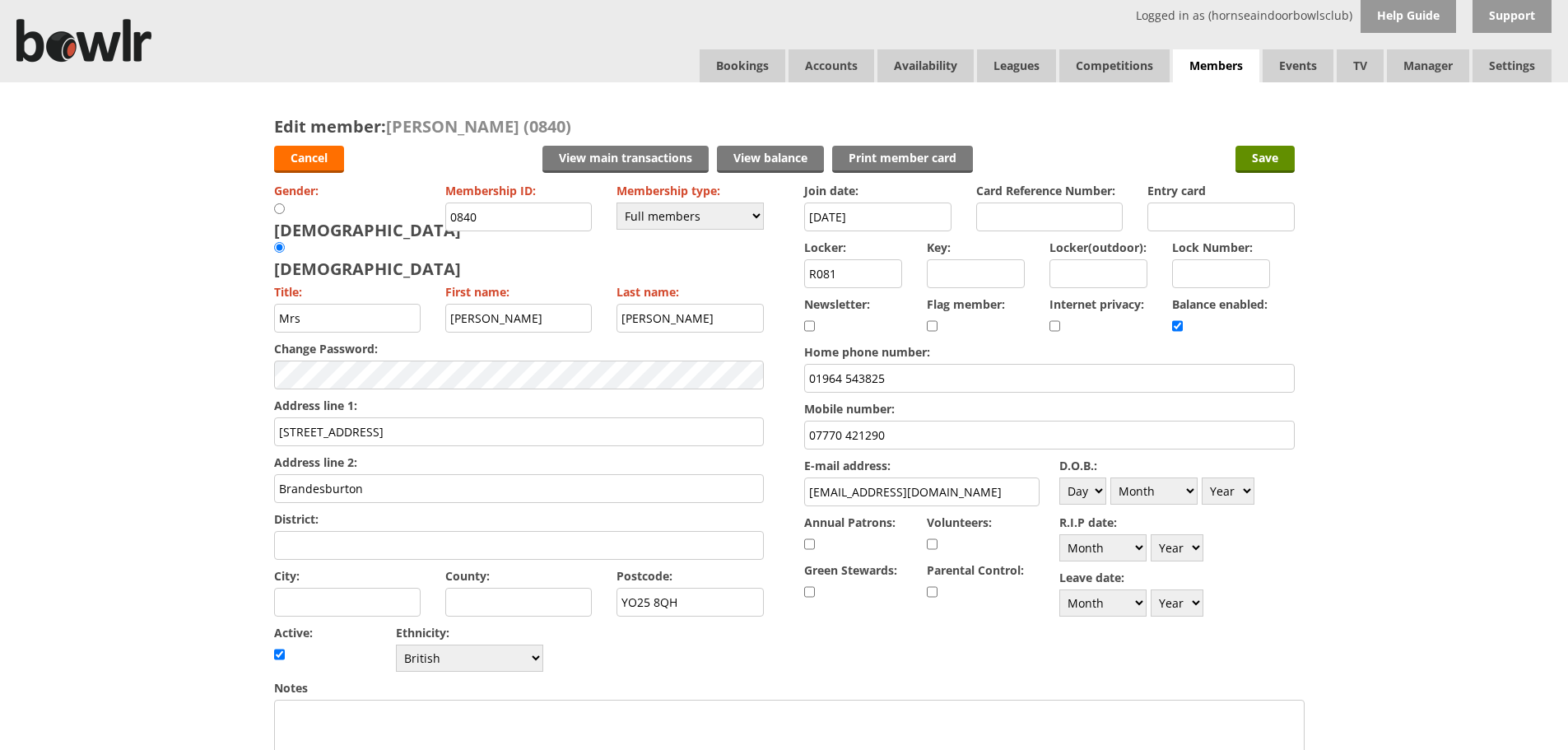
click at [1059, 477] on select "Day 1 2 3 4 5 6 7 8 9 10 11 12 13 14 15 16 17 18 19 20 21 22 23 24 25 26 27 28 …" at bounding box center [1083, 490] width 47 height 27
click at [1187, 485] on select "Month January February March April May June July August September October Novem…" at bounding box center [1154, 490] width 88 height 27
select select "10"
click at [1110, 477] on select "Month January February March April May June July August September October Novem…" at bounding box center [1154, 490] width 88 height 27
click at [1244, 490] on select "Year 1900 1901 1902 1903 1904 1905 1906 1907 1908 1909 1910 1911 1912 1913 1914…" at bounding box center [1228, 490] width 53 height 27
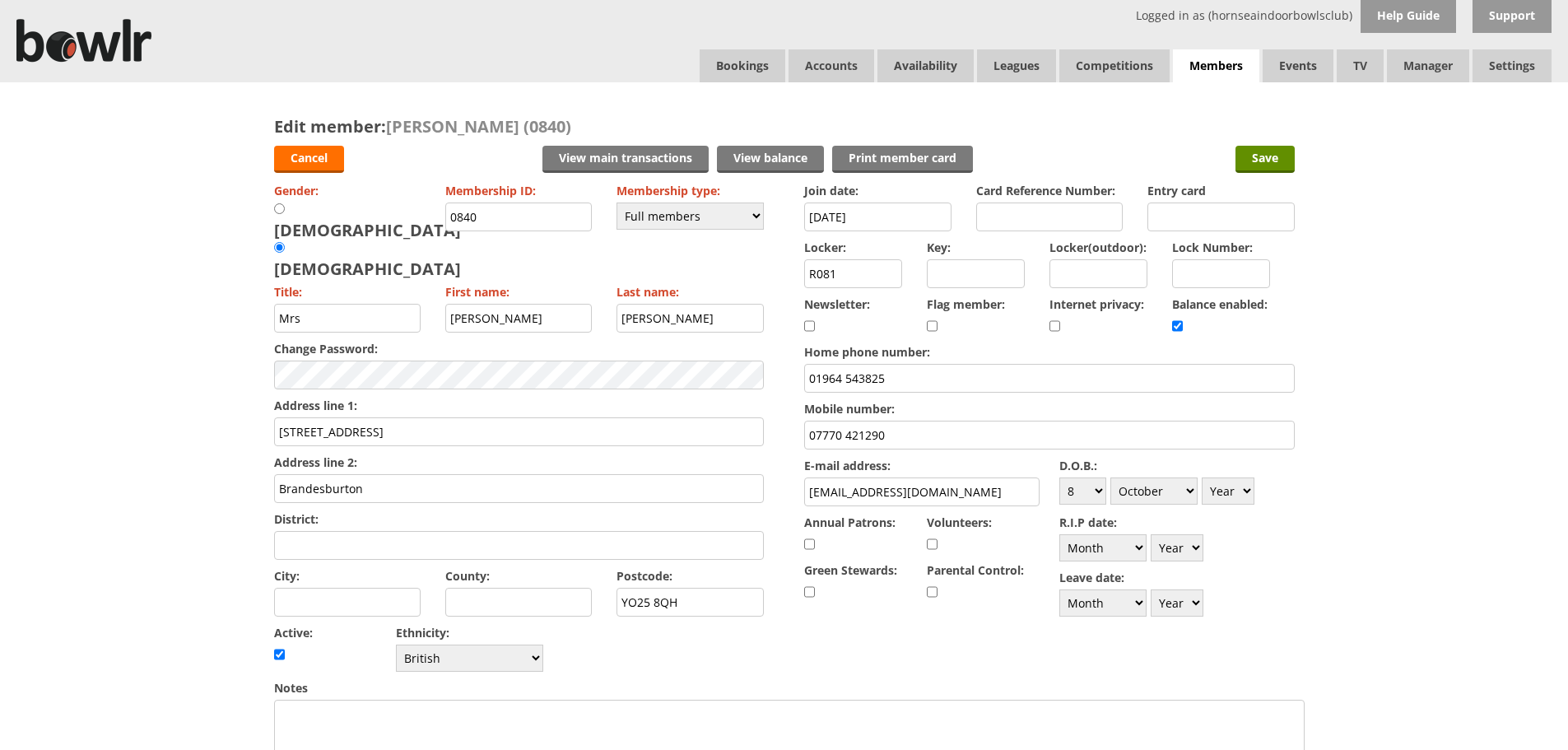
select select "1967"
click at [1201, 477] on select "Year 1900 1901 1902 1903 1904 1905 1906 1907 1908 1909 1910 1911 1912 1913 1914…" at bounding box center [1228, 490] width 53 height 27
click at [1266, 158] on input "Save" at bounding box center [1265, 159] width 59 height 27
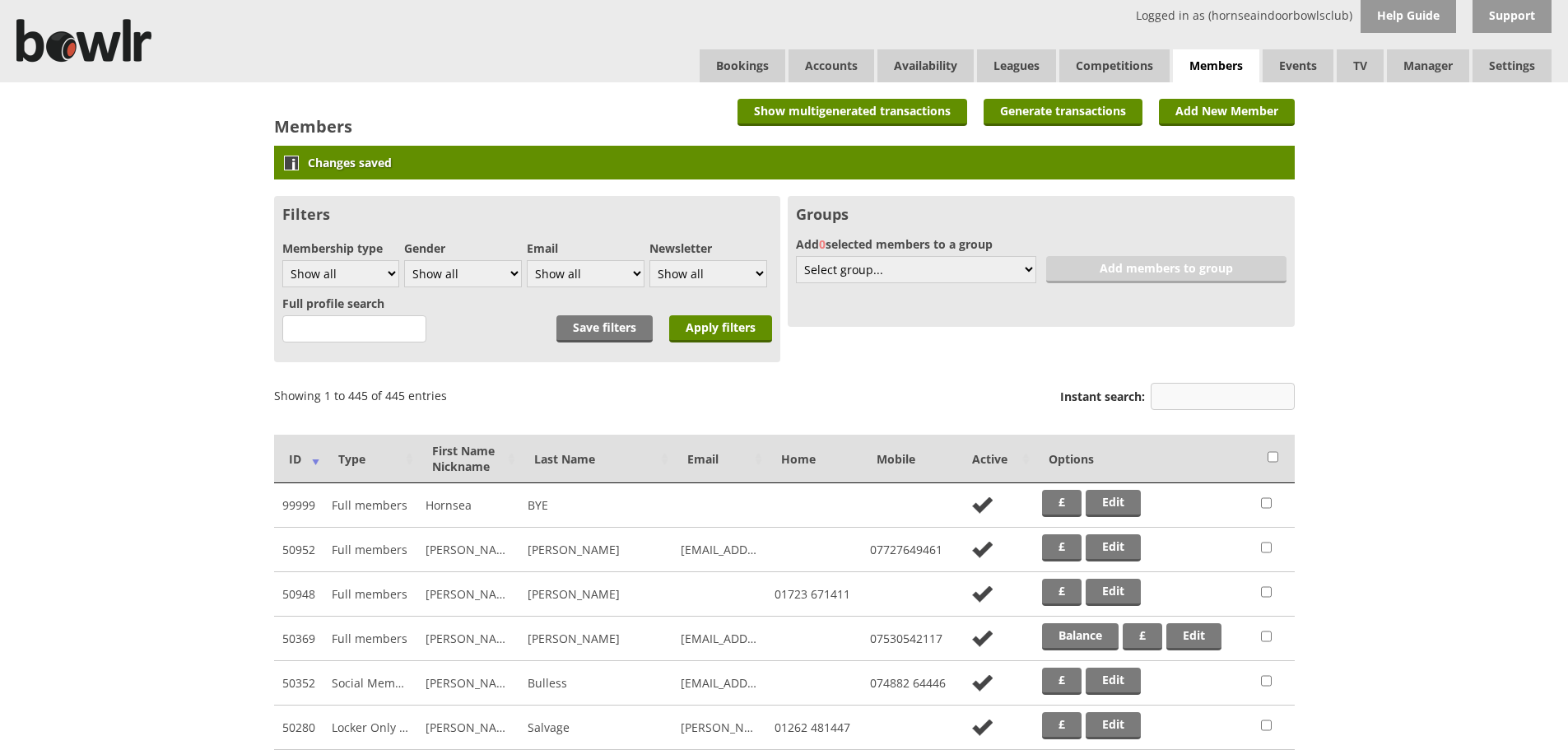
click at [1189, 401] on input "Instant search:" at bounding box center [1222, 396] width 144 height 27
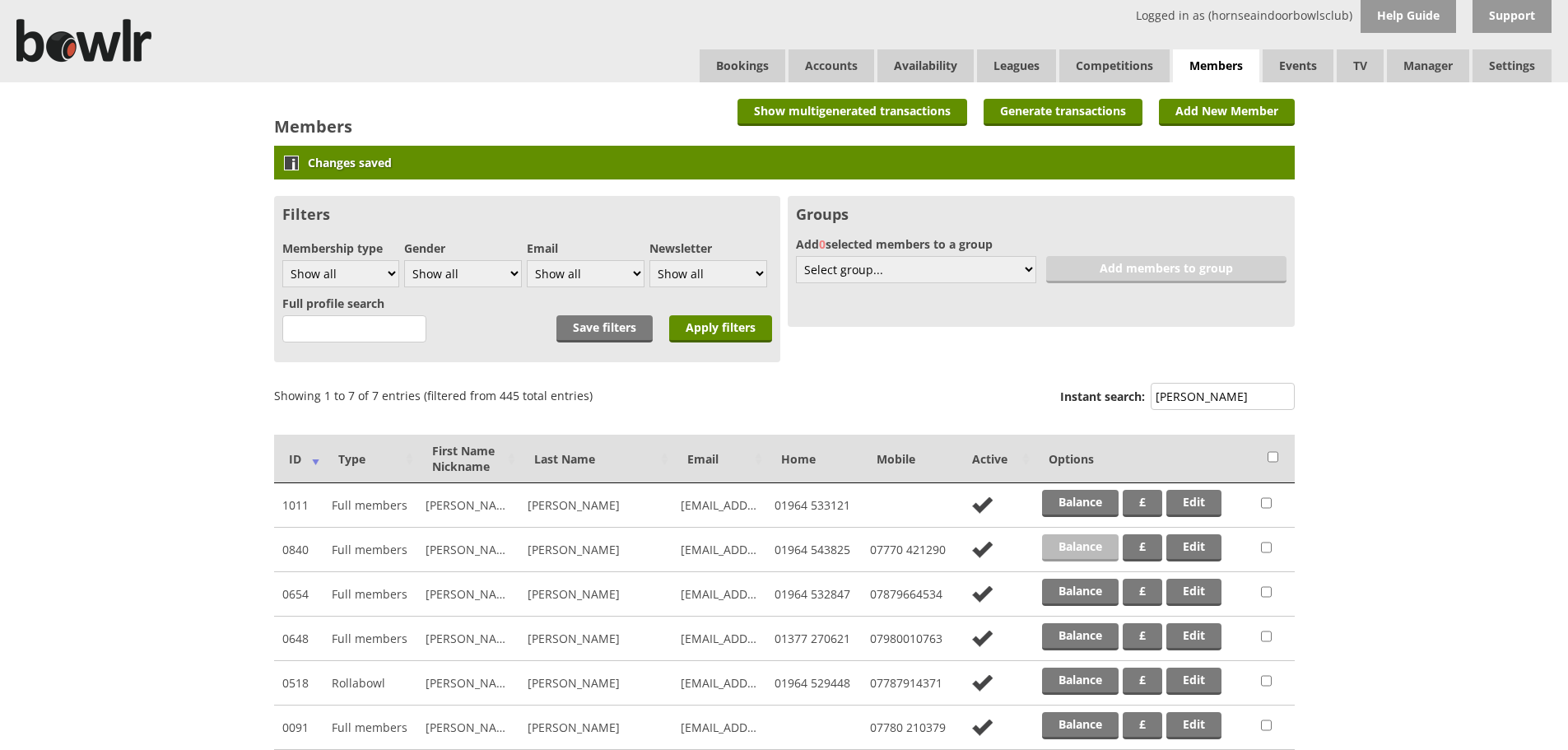
type input "wright"
click at [1081, 544] on link "Balance" at bounding box center [1080, 548] width 77 height 27
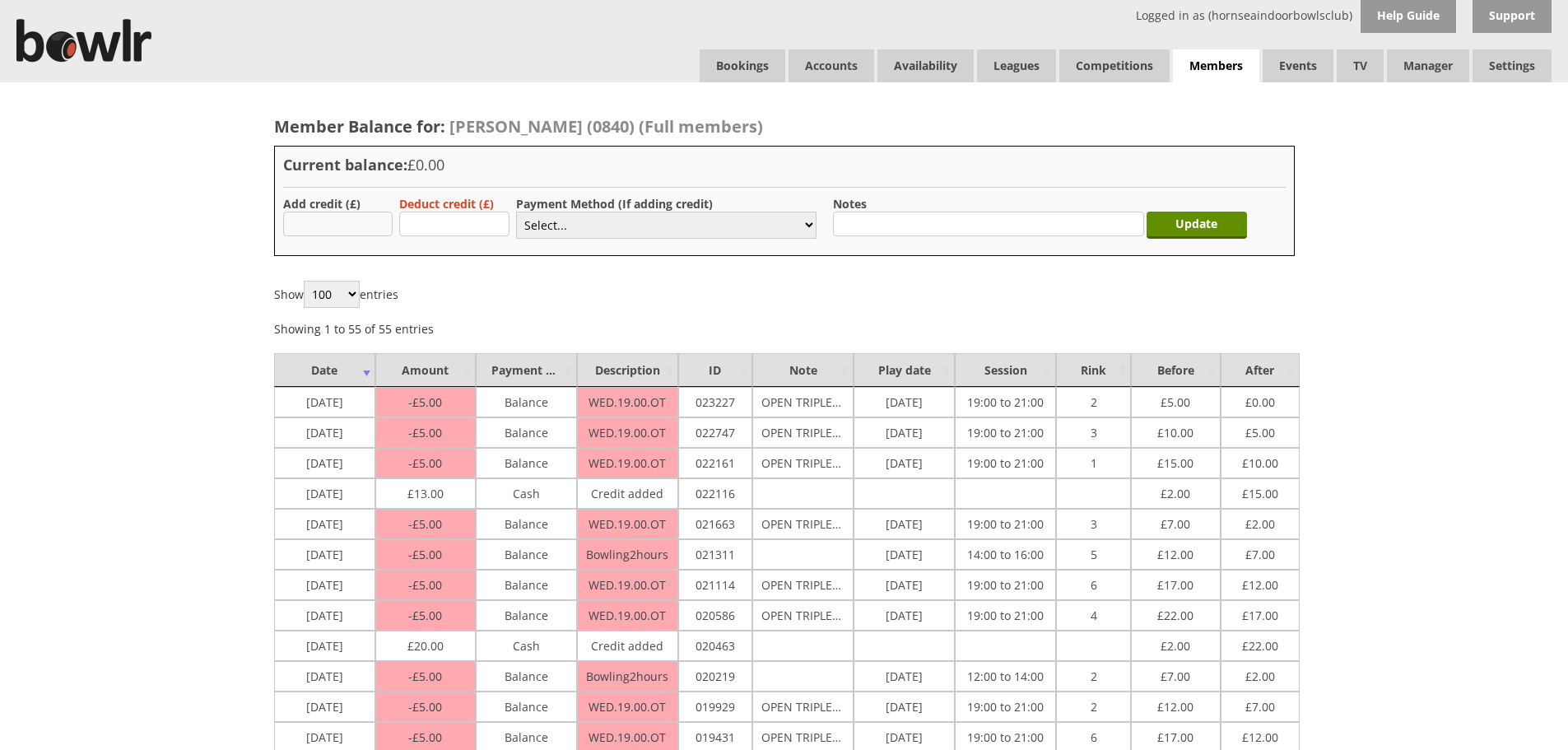
click at [307, 219] on input "text" at bounding box center [338, 223] width 110 height 24
type input "20.00"
click at [601, 222] on select "Select... Cash Card Cheque Bank Transfer Other Member Card Gift Voucher Balance" at bounding box center [666, 225] width 301 height 27
select select "2"
click at [516, 212] on select "Select... Cash Card Cheque Bank Transfer Other Member Card Gift Voucher Balance" at bounding box center [666, 225] width 301 height 27
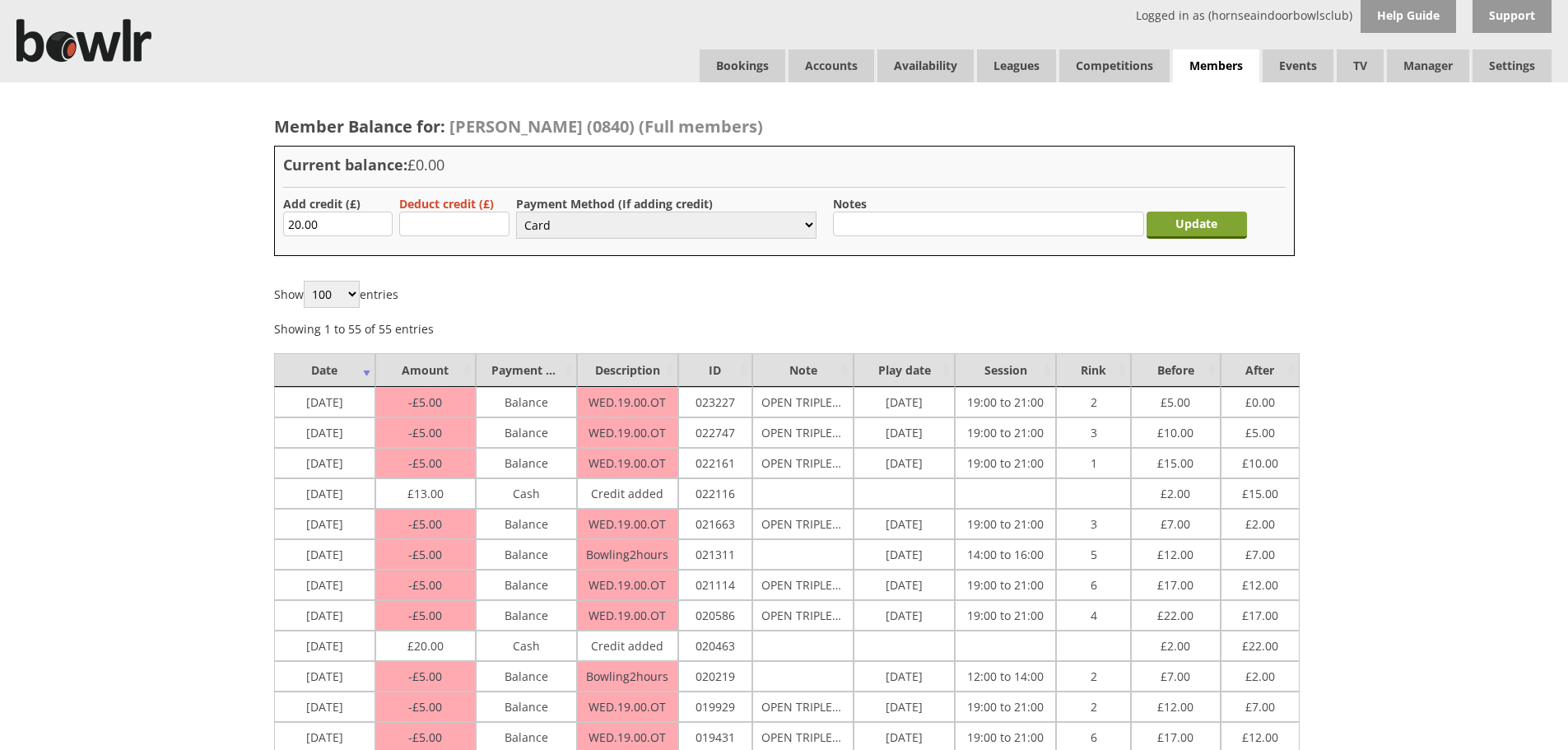
click at [1200, 226] on input "Update" at bounding box center [1196, 225] width 100 height 27
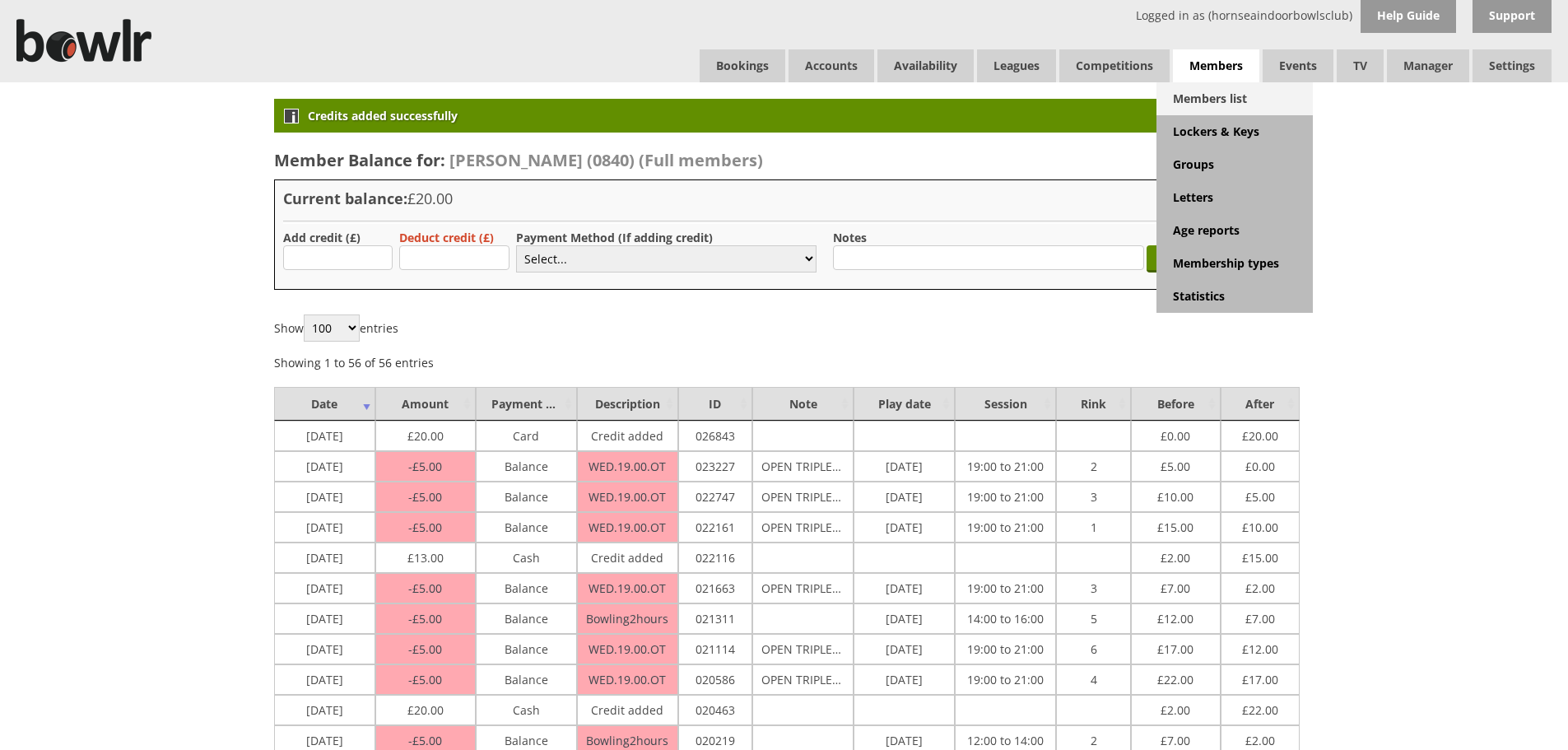
click at [1225, 94] on link "Members list" at bounding box center [1234, 99] width 157 height 33
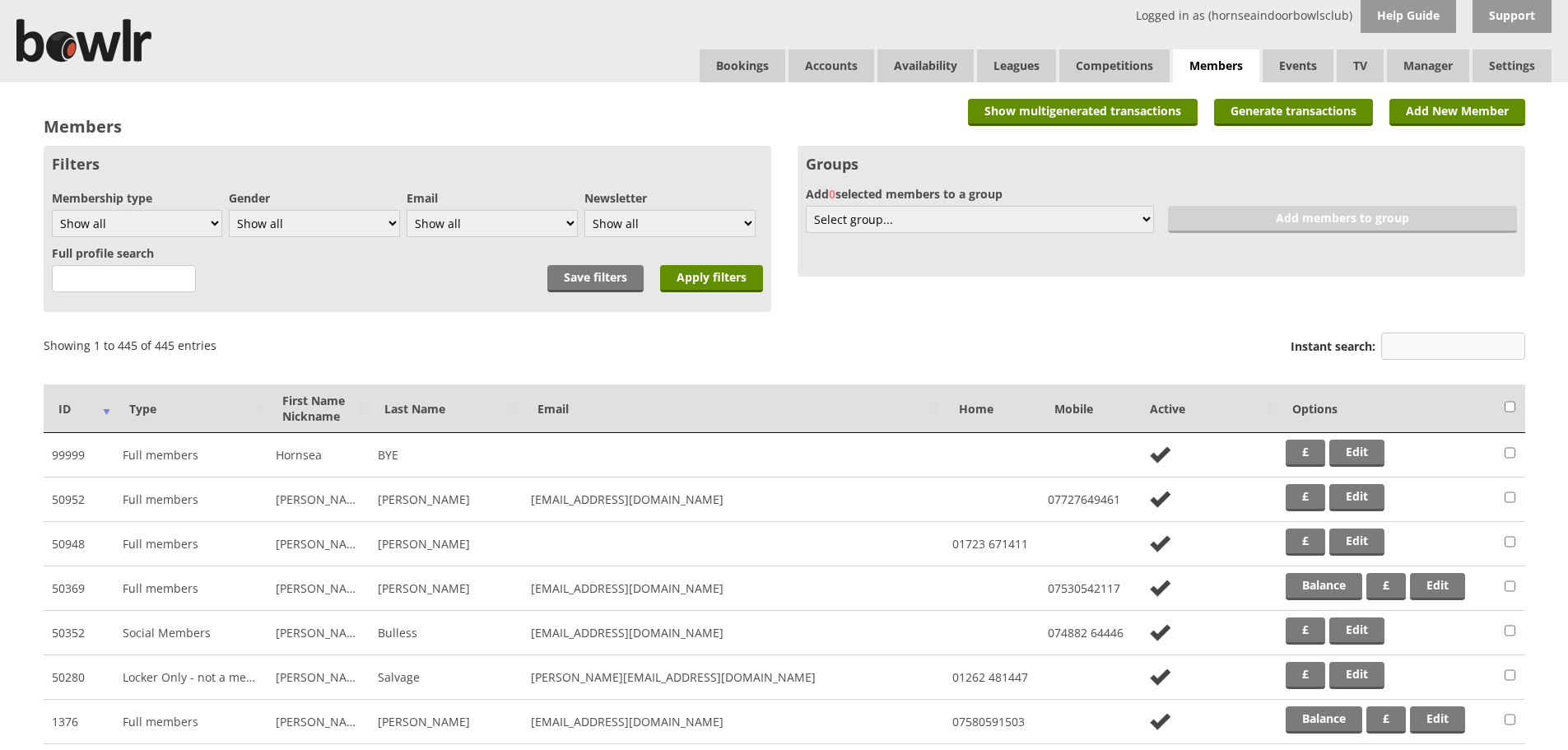
click at [1408, 344] on input "Instant search:" at bounding box center [1453, 346] width 144 height 27
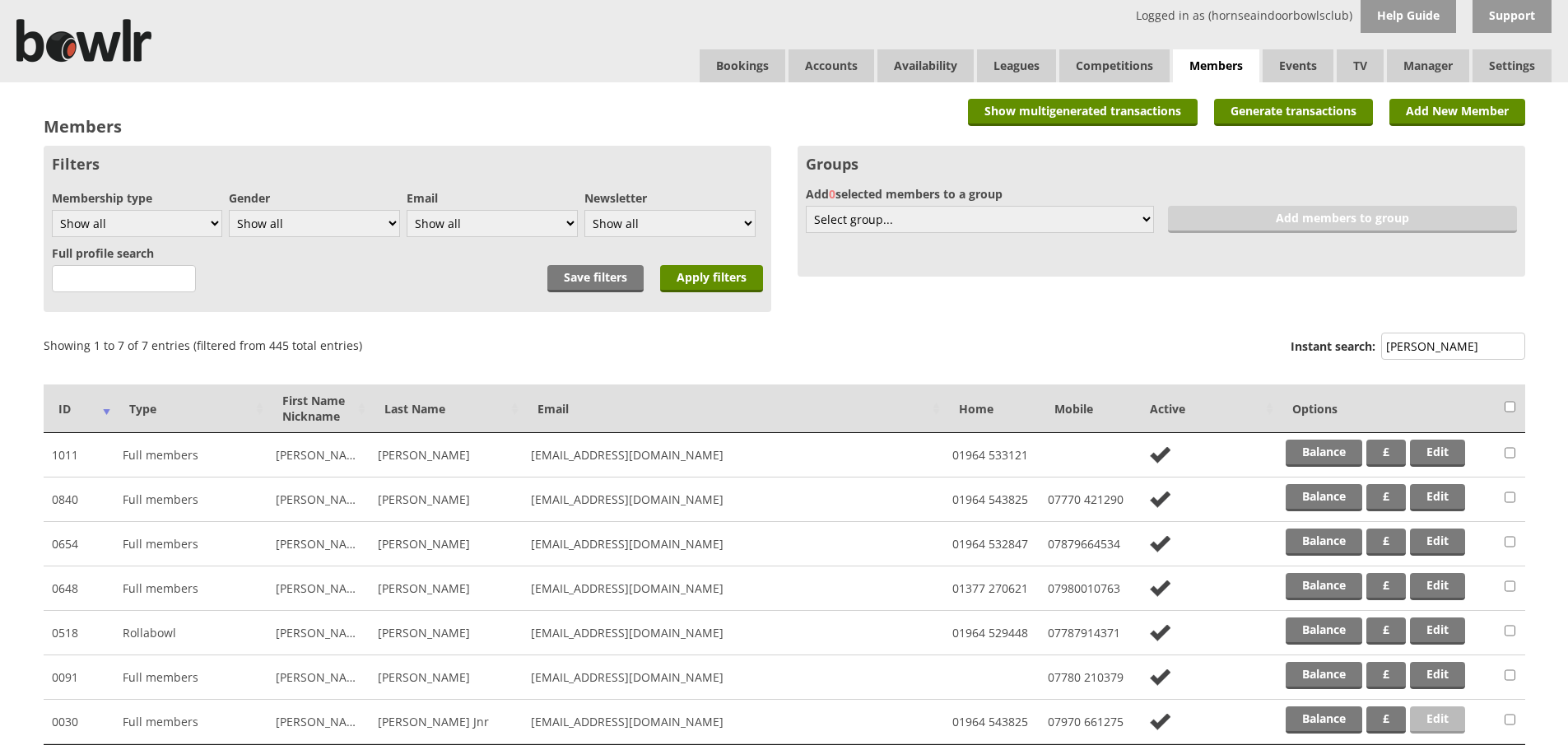
type input "WRIGHT"
click at [1448, 720] on link "Edit" at bounding box center [1437, 720] width 55 height 27
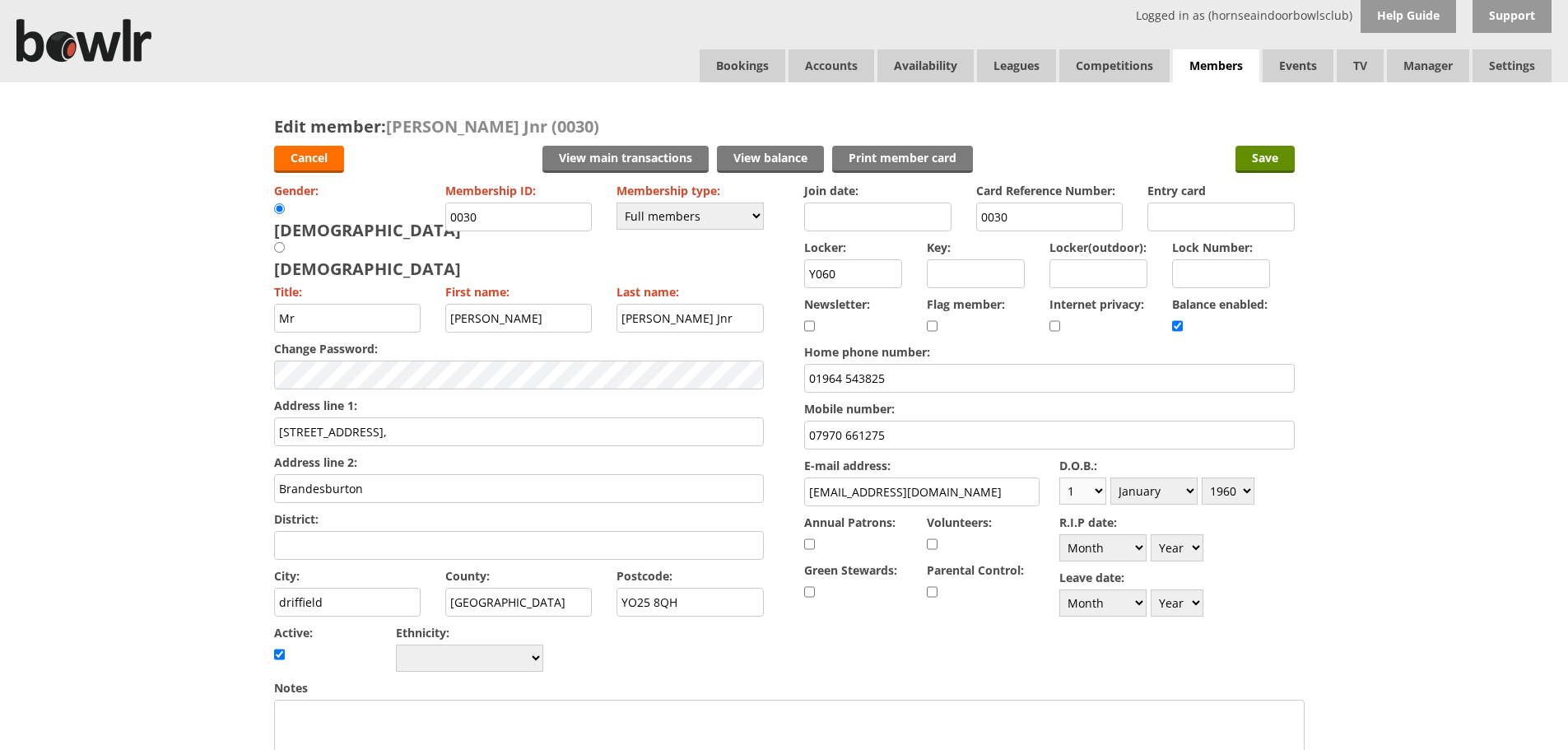
click at [1100, 492] on select "Day 1 2 3 4 5 6 7 8 9 10 11 12 13 14 15 16 17 18 19 20 21 22 23 24 25 26 27 28 …" at bounding box center [1083, 490] width 47 height 27
select select "8"
click at [1059, 477] on select "Day 1 2 3 4 5 6 7 8 9 10 11 12 13 14 15 16 17 18 19 20 21 22 23 24 25 26 27 28 …" at bounding box center [1083, 490] width 47 height 27
click at [1186, 490] on select "Month January February March April May June July August September October Novem…" at bounding box center [1154, 490] width 88 height 27
select select "11"
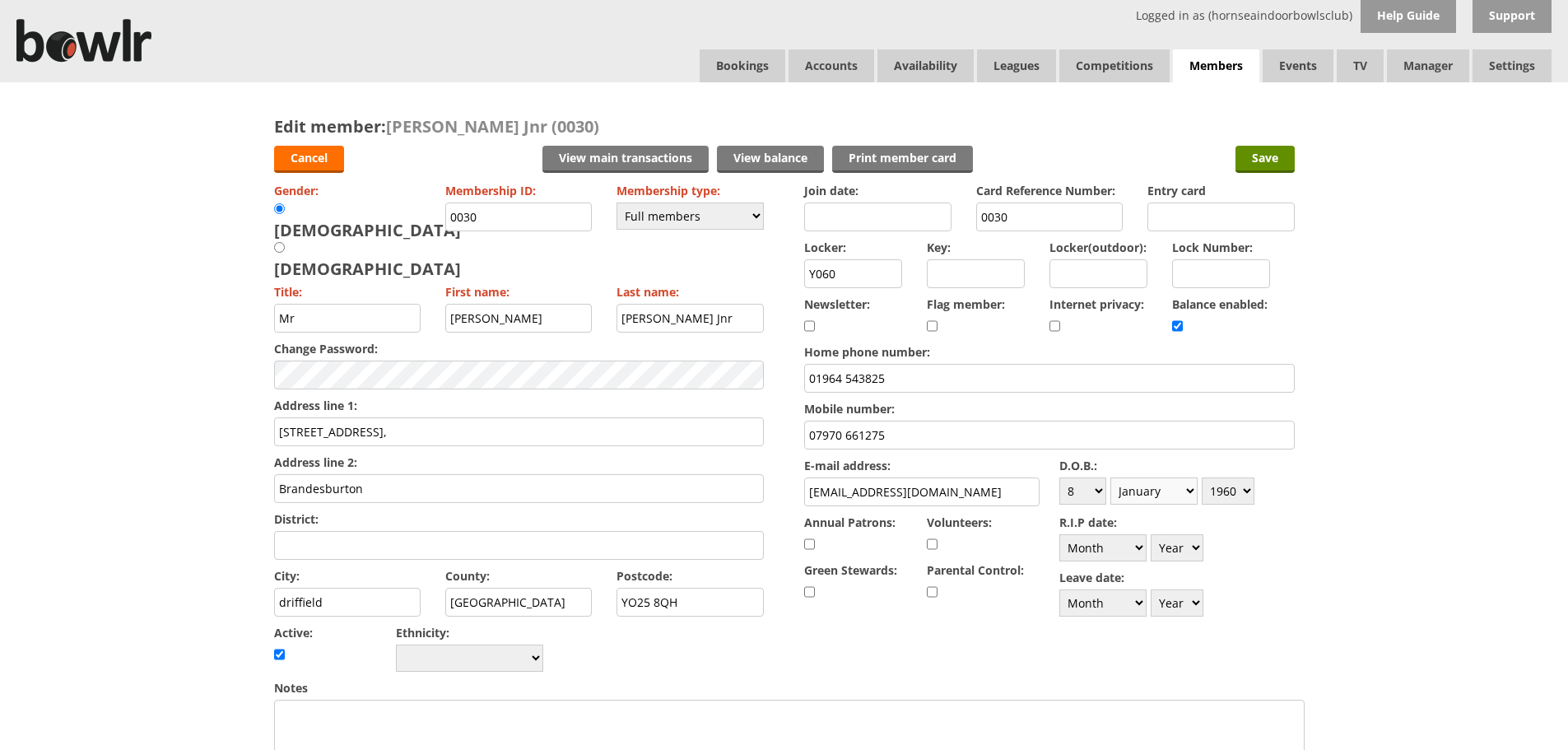
click at [1110, 477] on select "Month January February March April May June July August September October Novem…" at bounding box center [1154, 490] width 88 height 27
click at [1245, 492] on select "Year 1900 1901 1902 1903 1904 1905 1906 1907 1908 1909 1910 1911 1912 1913 1914…" at bounding box center [1228, 490] width 53 height 27
select select "1964"
click at [1201, 477] on select "Year 1900 1901 1902 1903 1904 1905 1906 1907 1908 1909 1910 1911 1912 1913 1914…" at bounding box center [1228, 490] width 53 height 27
click at [1258, 153] on input "Save" at bounding box center [1265, 159] width 59 height 27
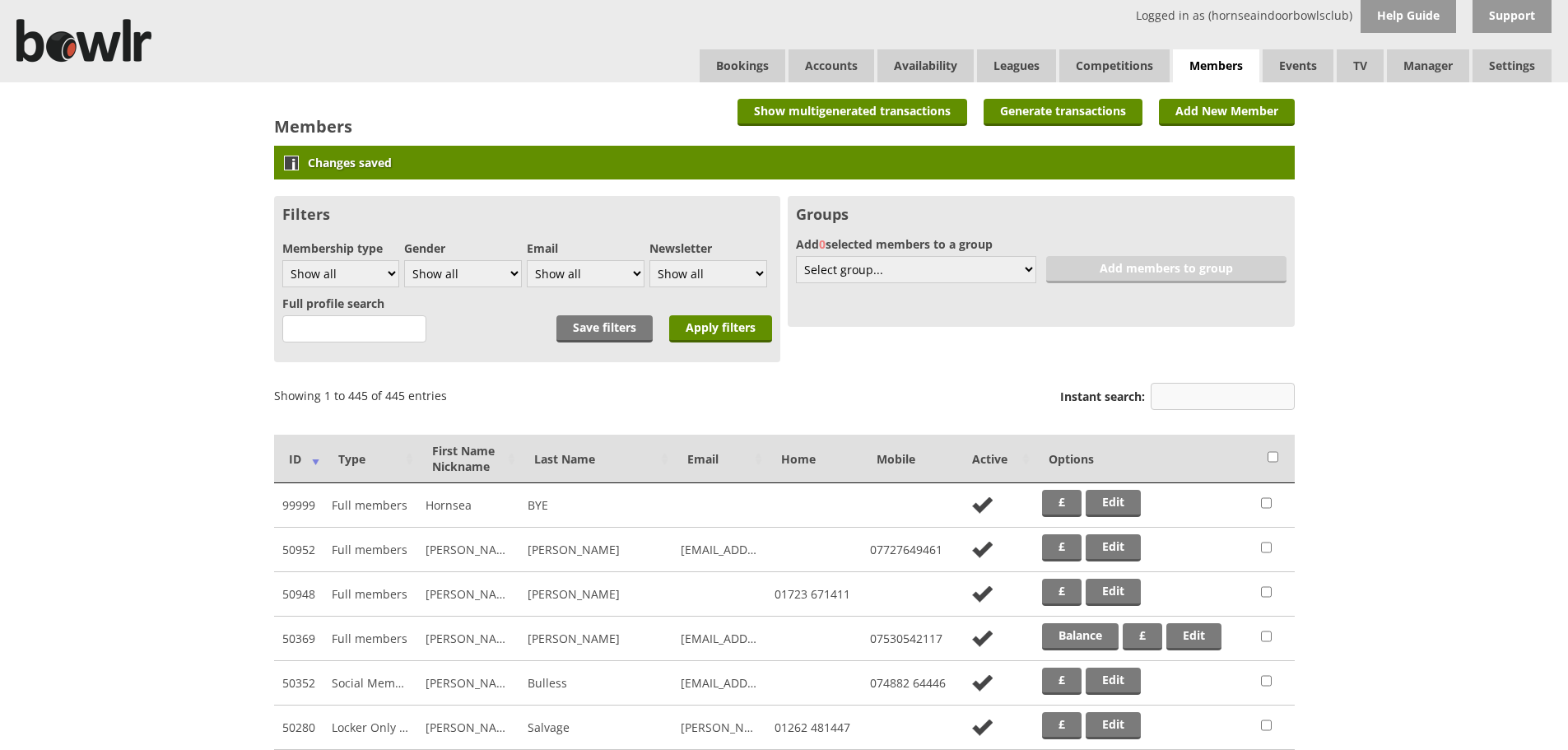
click at [1201, 397] on input "Instant search:" at bounding box center [1222, 396] width 144 height 27
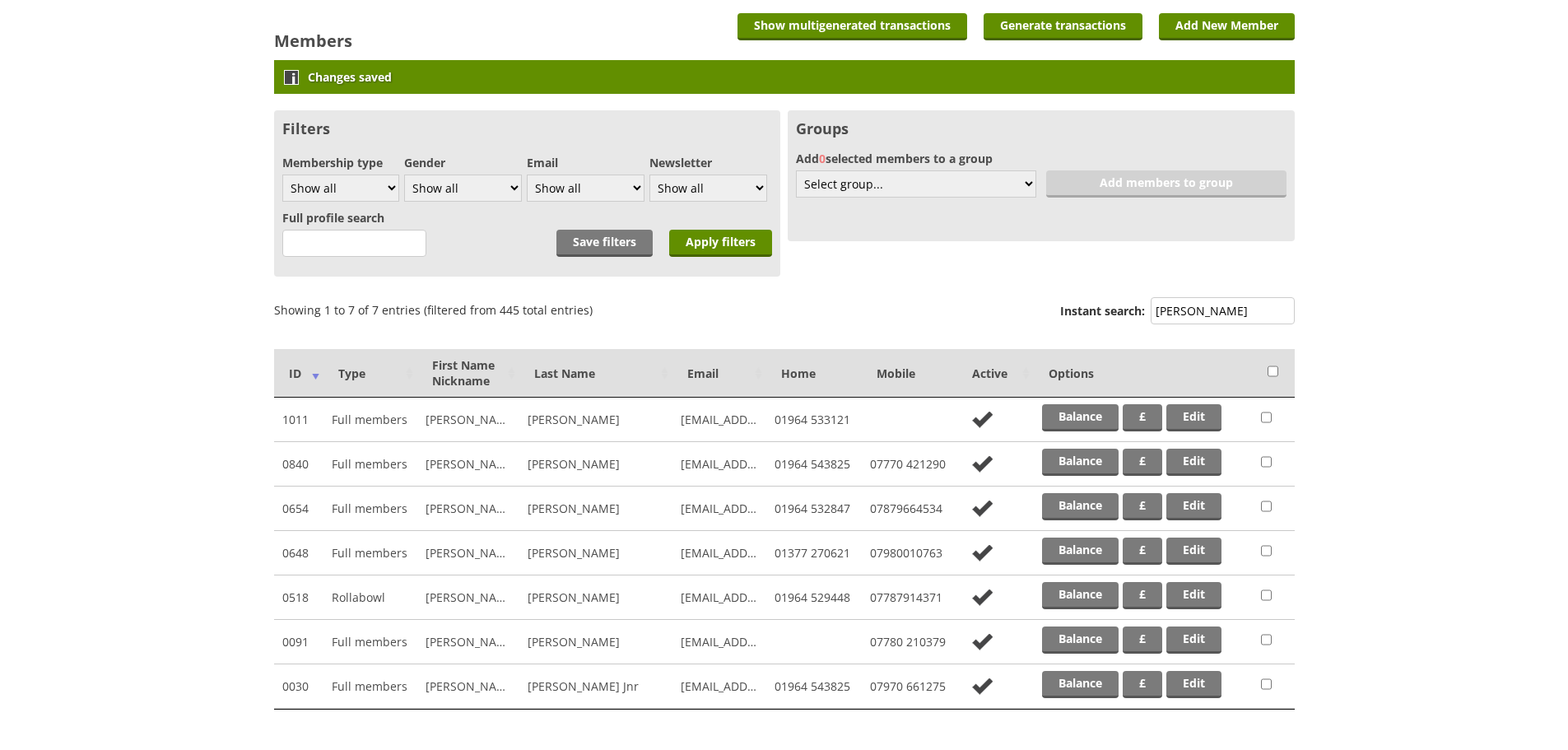
scroll to position [92, 0]
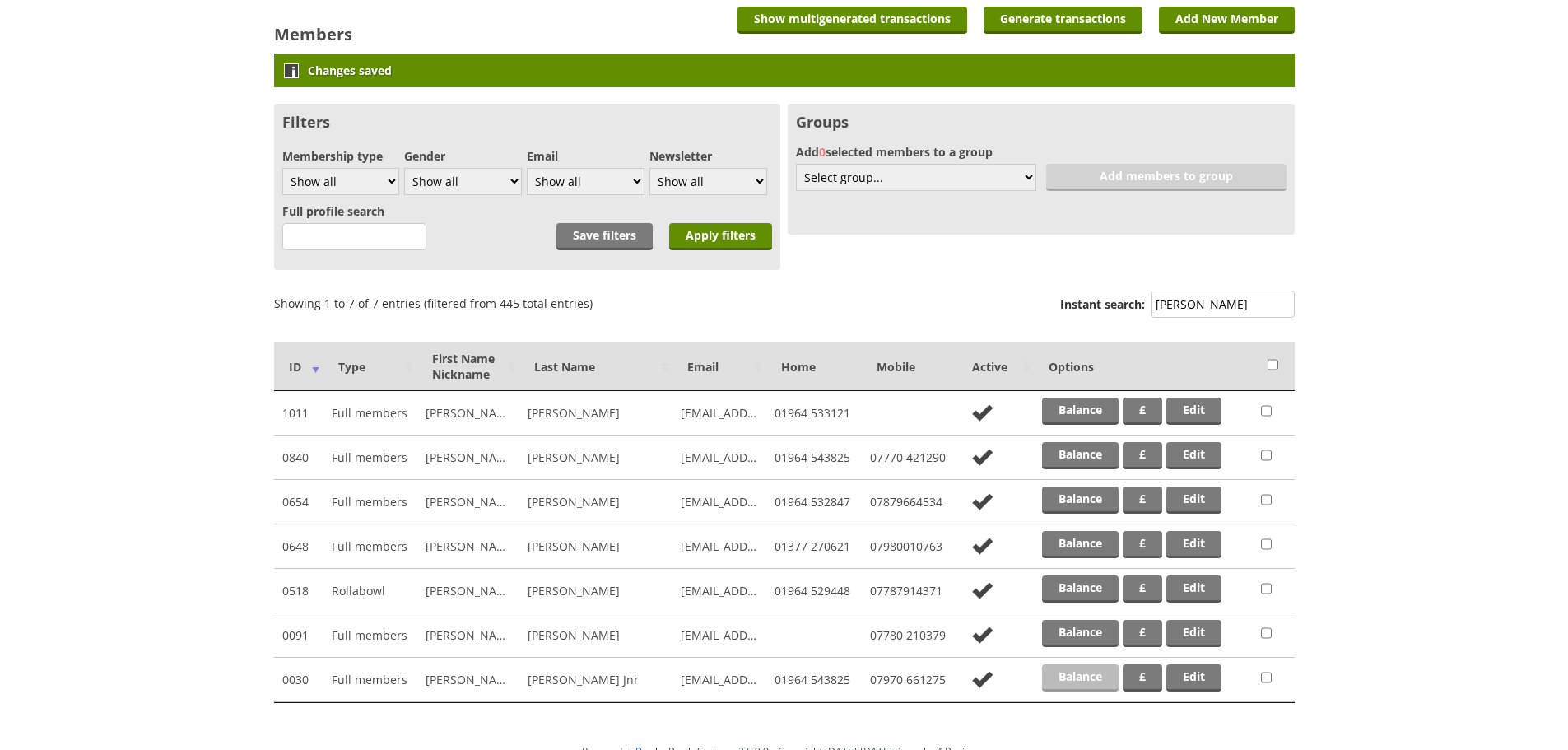
type input "[PERSON_NAME]"
click at [1067, 672] on link "Balance" at bounding box center [1080, 678] width 77 height 27
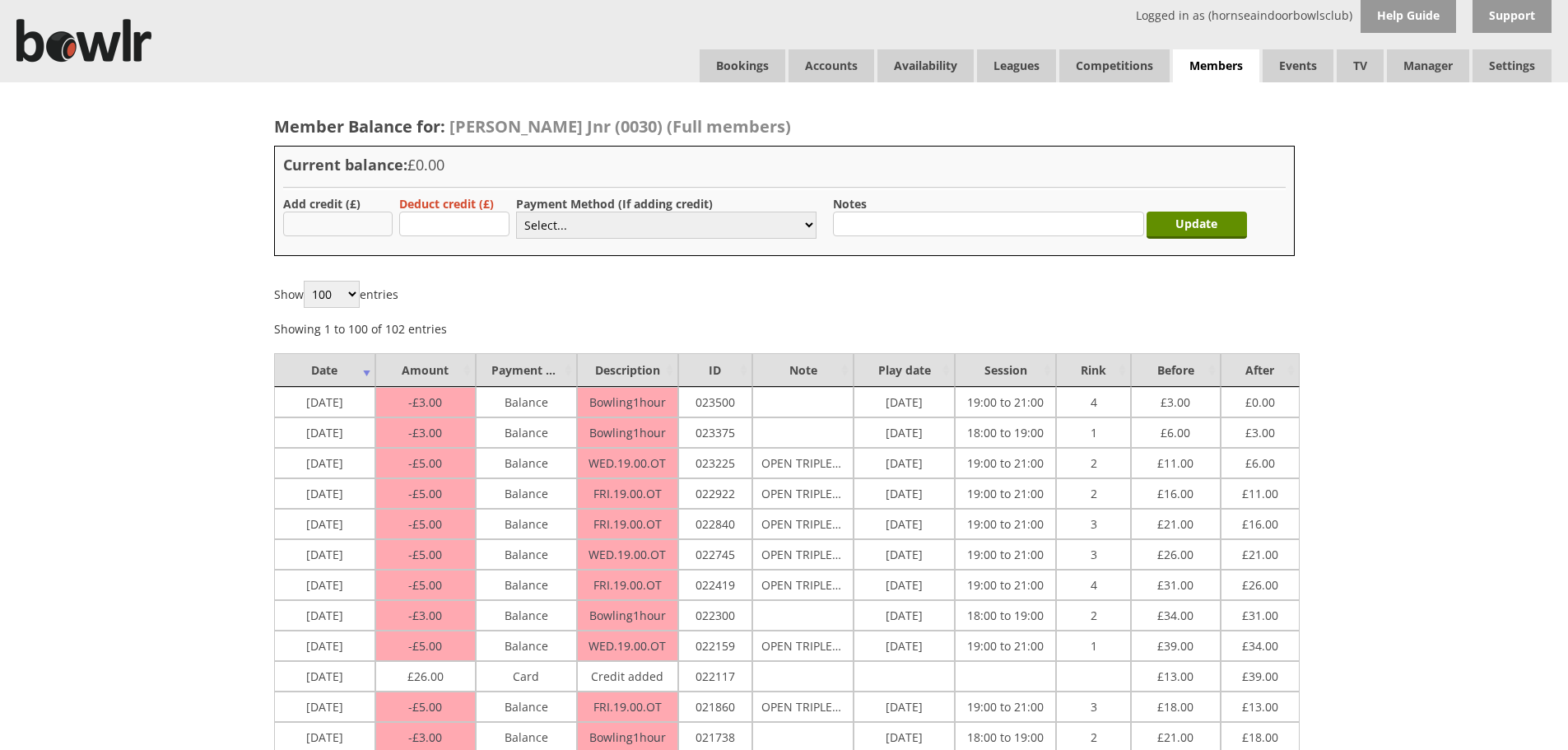
click at [364, 226] on input "text" at bounding box center [338, 223] width 110 height 24
type input "20.00"
click at [580, 226] on select "Select... Cash Card Cheque Bank Transfer Other Member Card Gift Voucher Balance" at bounding box center [666, 225] width 301 height 27
select select "2"
click at [516, 212] on select "Select... Cash Card Cheque Bank Transfer Other Member Card Gift Voucher Balance" at bounding box center [666, 225] width 301 height 27
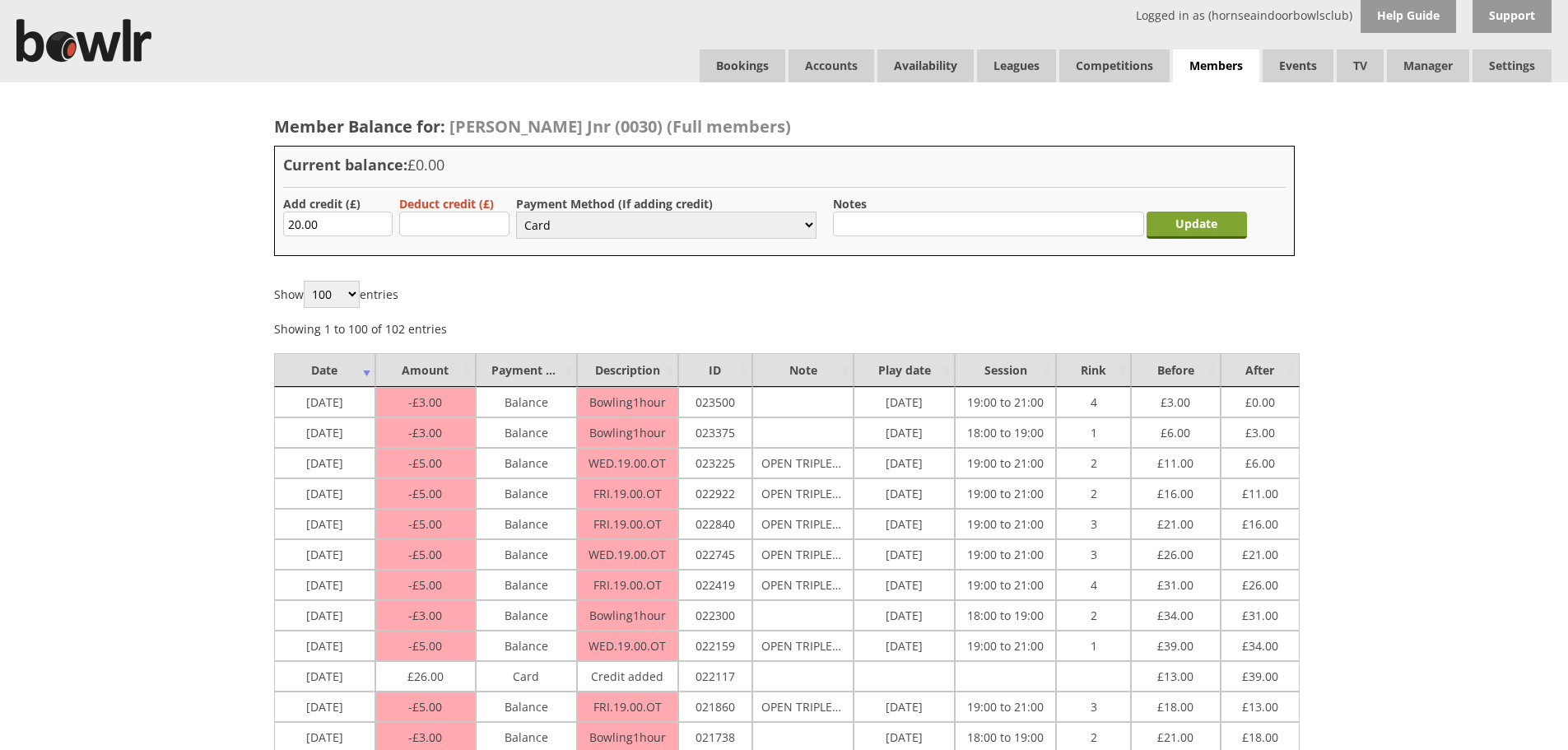
click at [1174, 227] on input "Update" at bounding box center [1196, 225] width 100 height 27
